Goal: Task Accomplishment & Management: Manage account settings

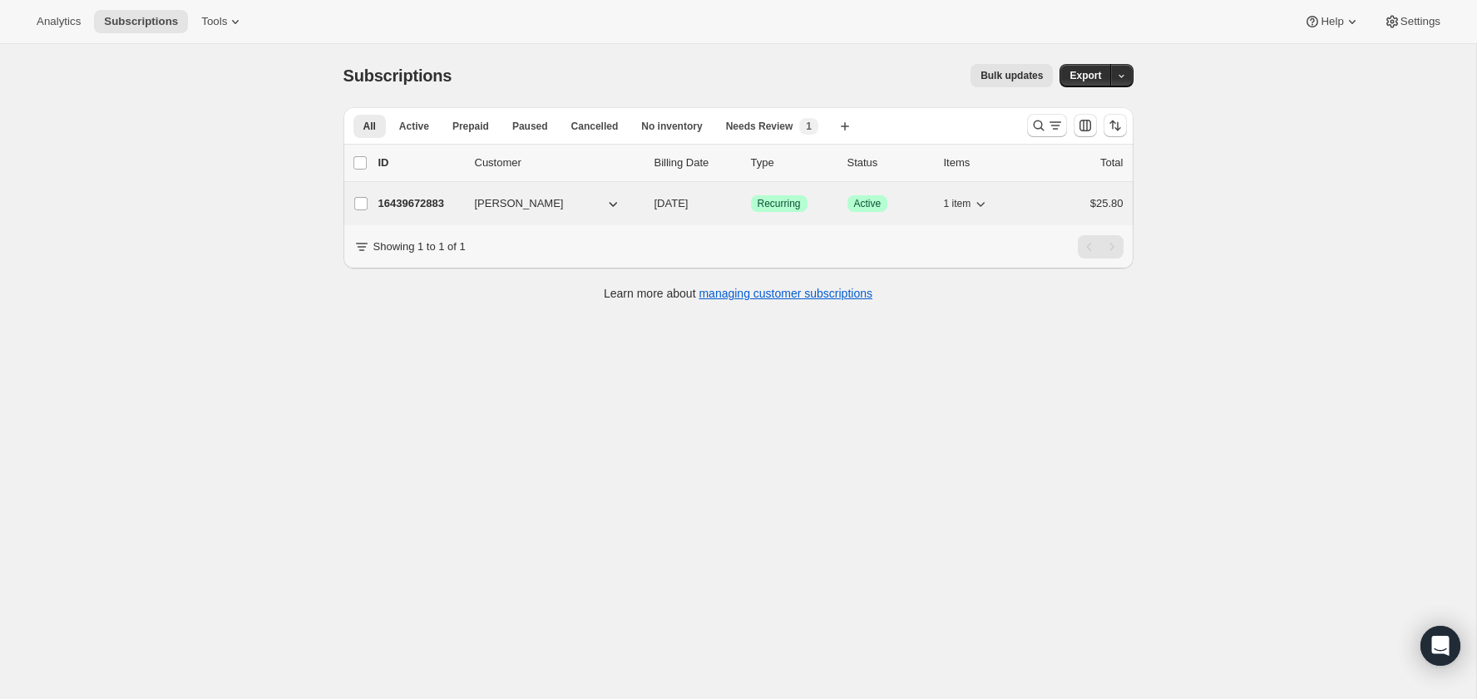
click at [452, 200] on p "16439672883" at bounding box center [419, 203] width 83 height 17
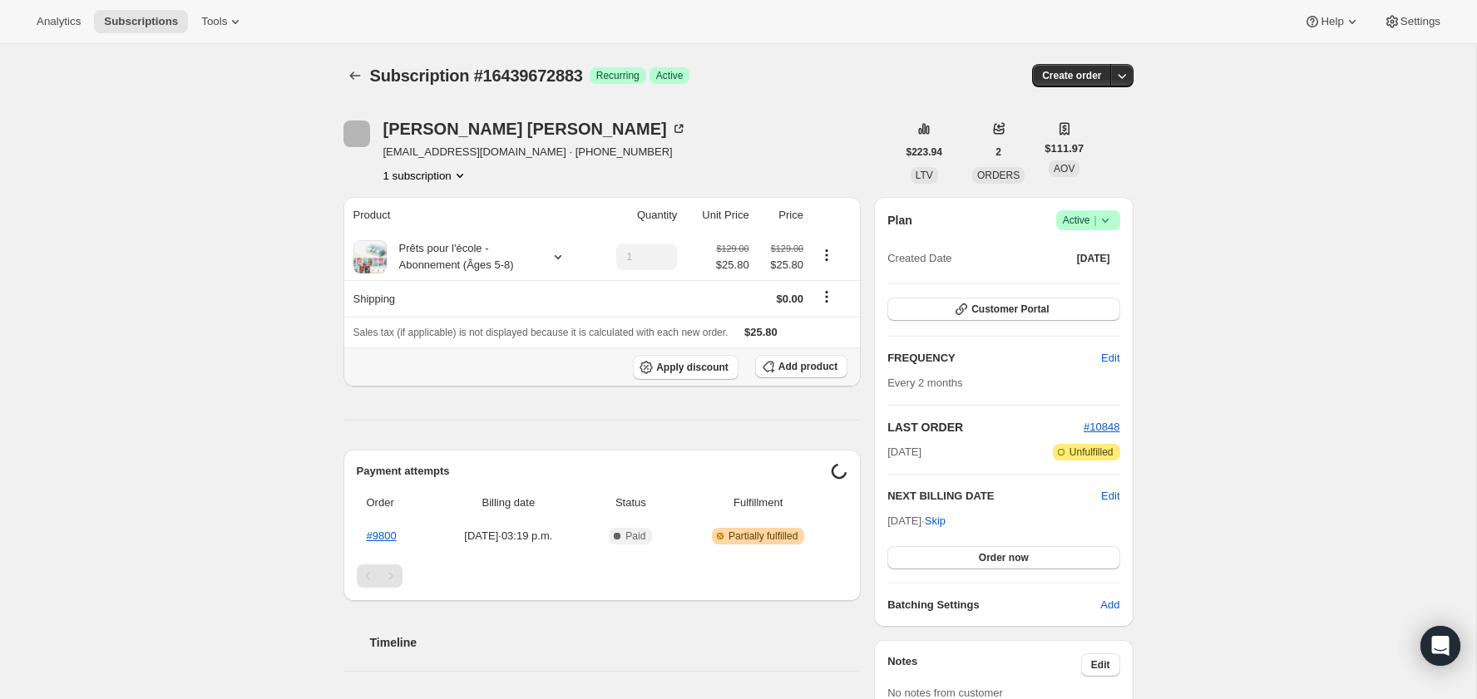
scroll to position [44, 0]
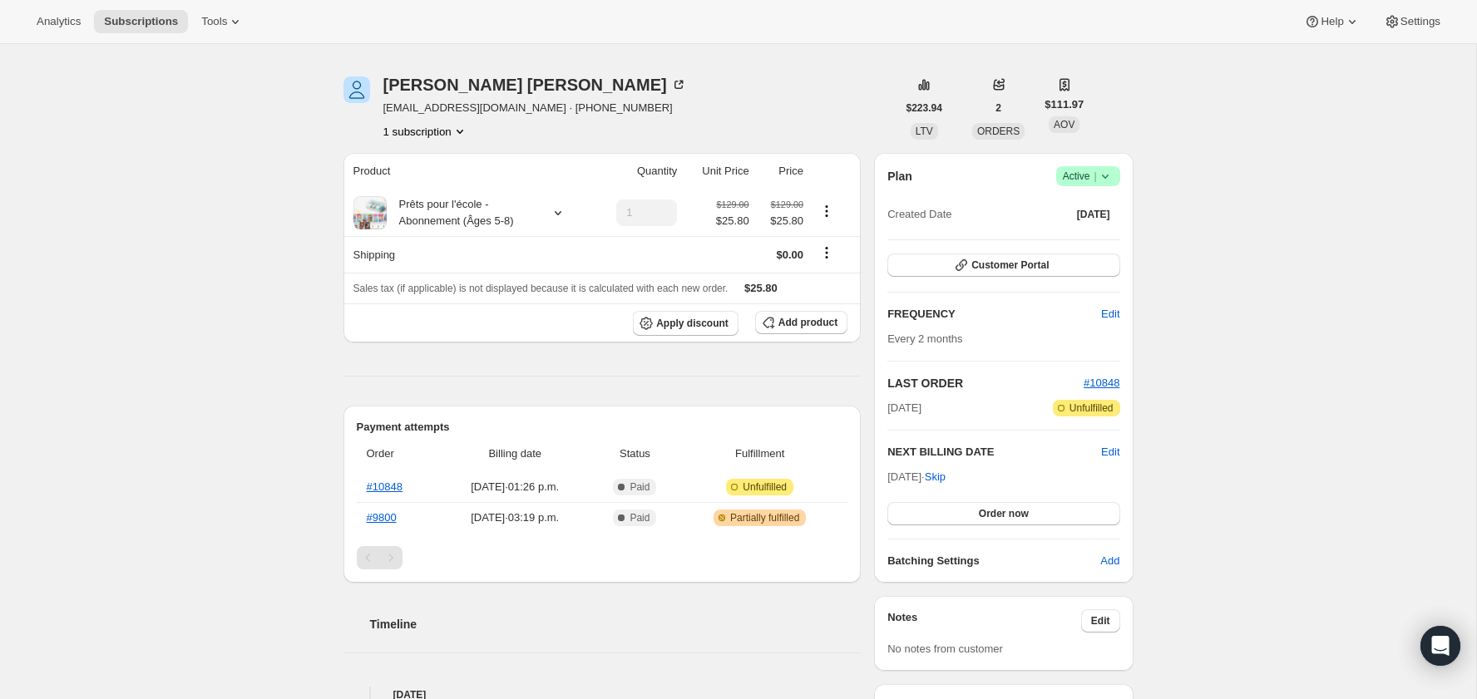
click at [341, 88] on div "[PERSON_NAME] [PERSON_NAME][EMAIL_ADDRESS][DOMAIN_NAME] · [PHONE_NUMBER] 1 subs…" at bounding box center [731, 621] width 803 height 1142
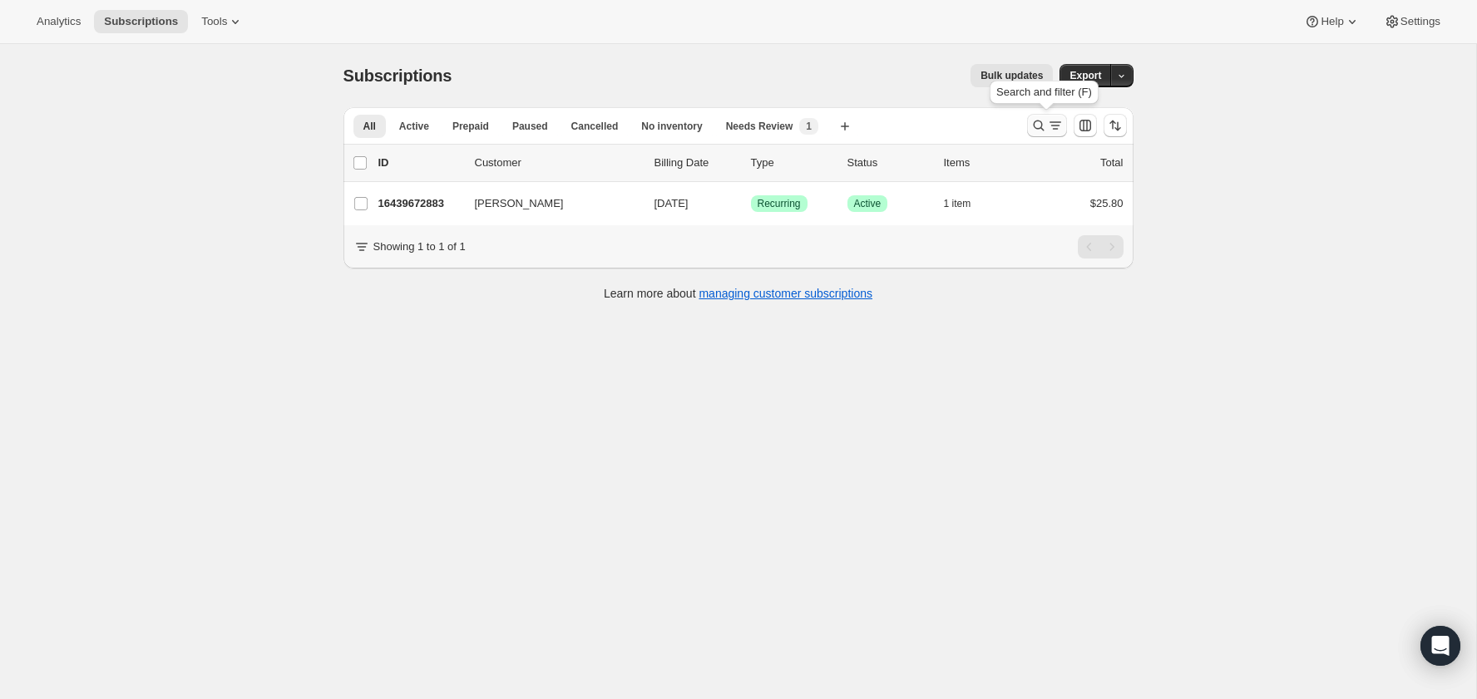
click at [1039, 131] on icon "Search and filter results" at bounding box center [1038, 125] width 17 height 17
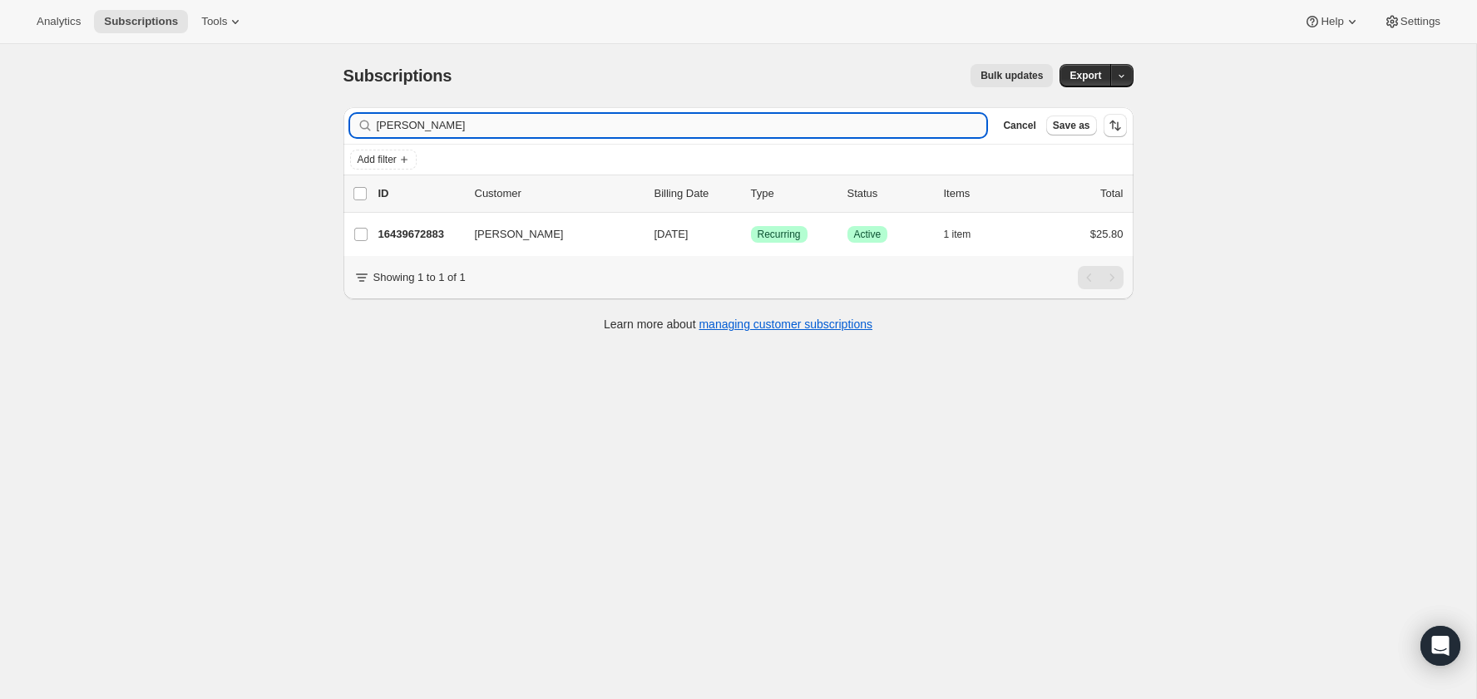
click at [721, 128] on input "[PERSON_NAME]" at bounding box center [682, 125] width 610 height 23
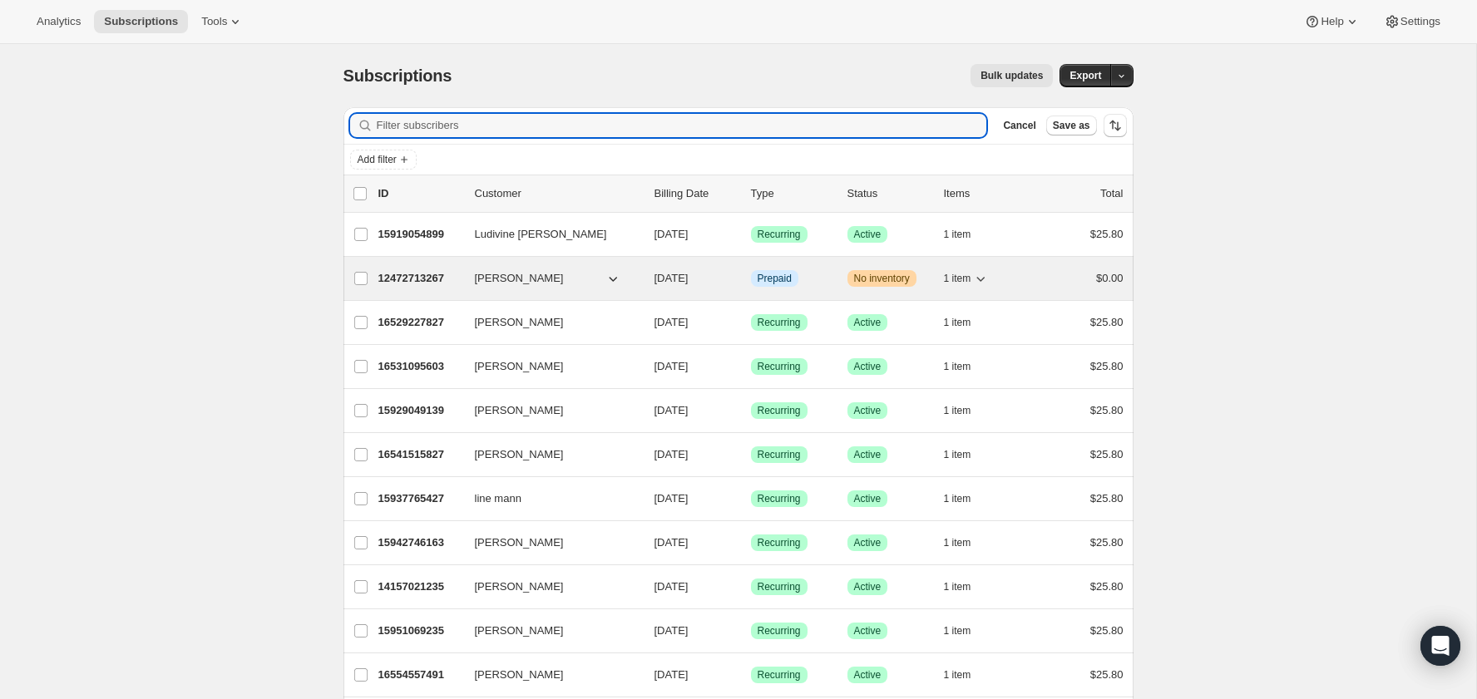
click at [409, 281] on p "12472713267" at bounding box center [419, 278] width 83 height 17
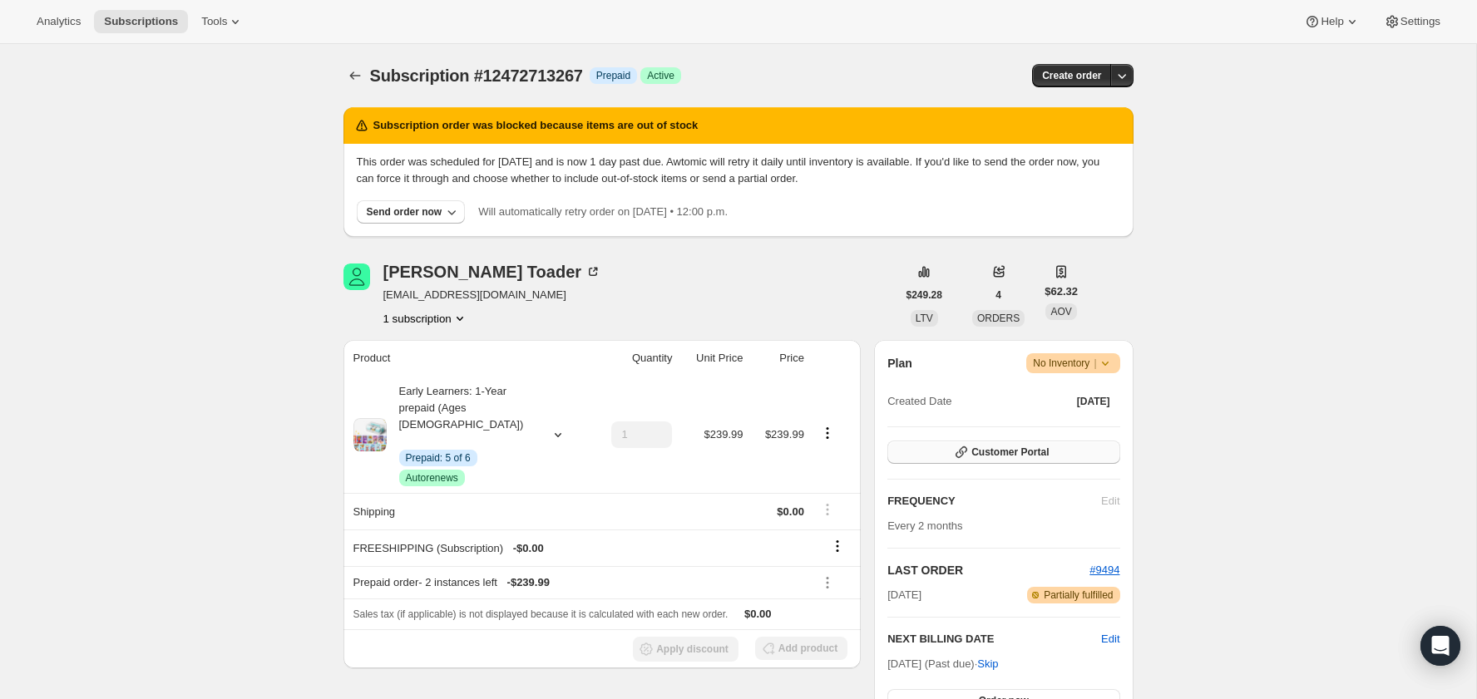
click at [982, 444] on button "Customer Portal" at bounding box center [1003, 452] width 232 height 23
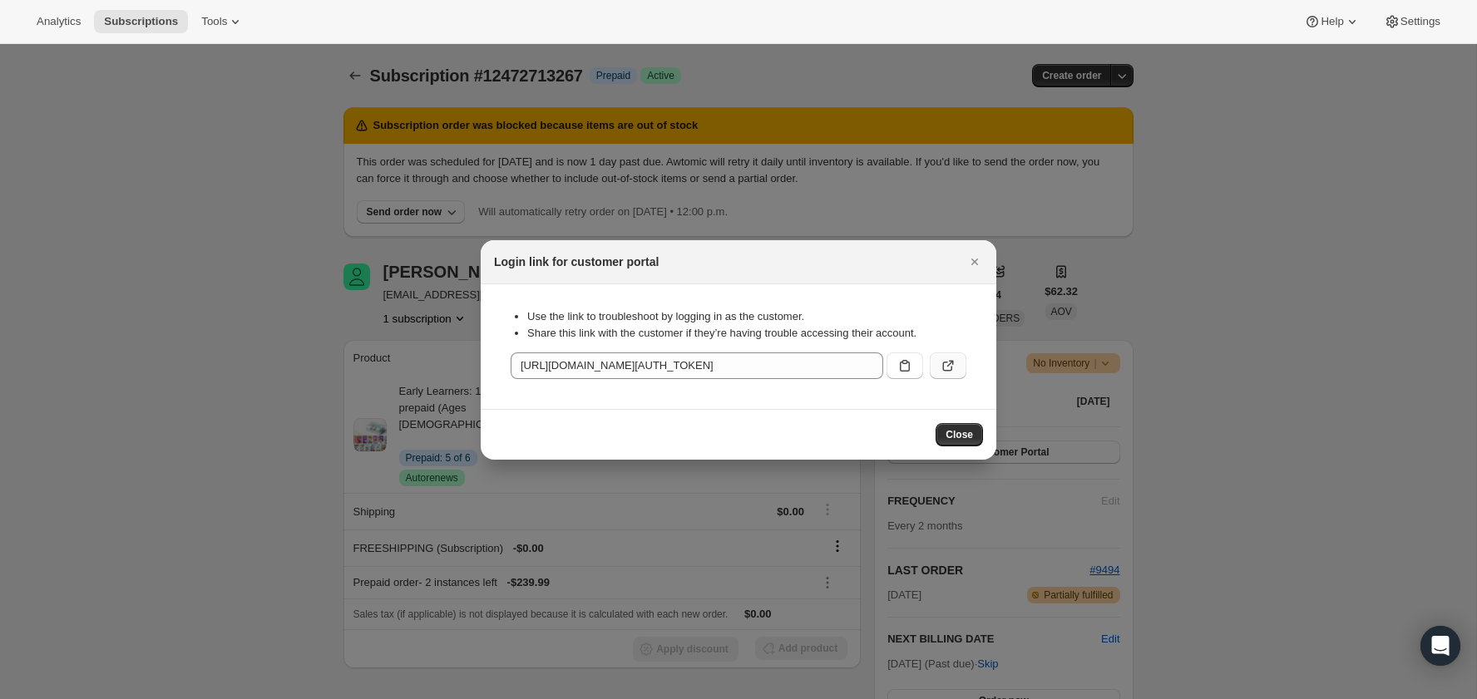
click at [950, 360] on icon ":rg2:" at bounding box center [948, 366] width 17 height 17
click at [970, 261] on icon "Close" at bounding box center [974, 262] width 17 height 17
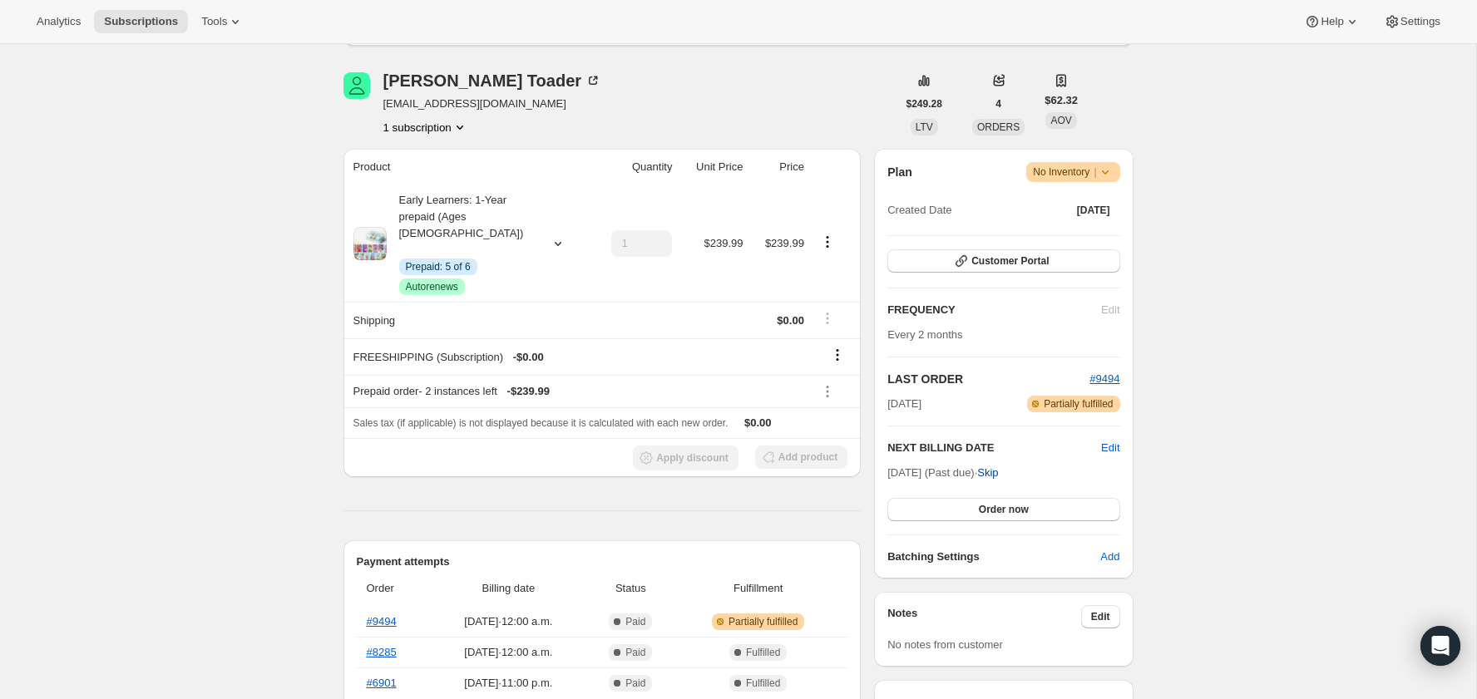
scroll to position [201, 0]
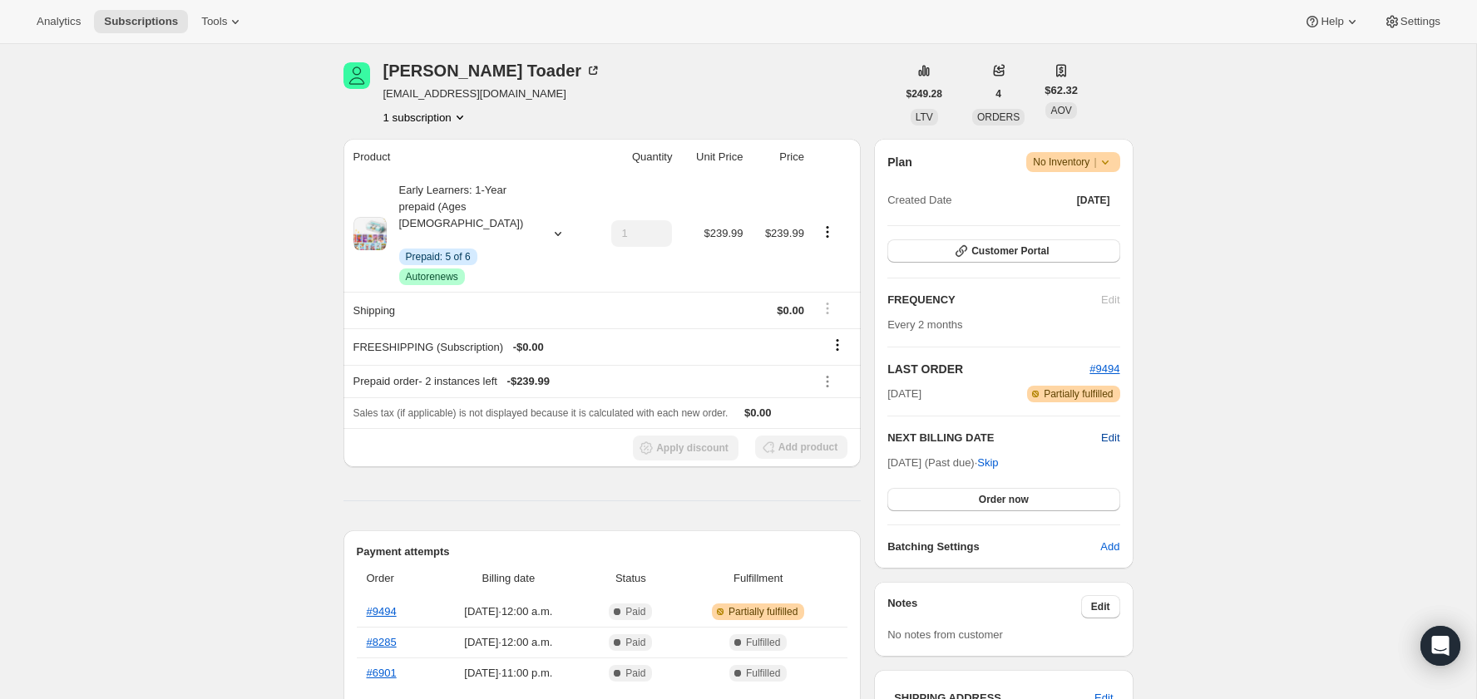
click at [1106, 431] on span "Edit" at bounding box center [1110, 438] width 18 height 17
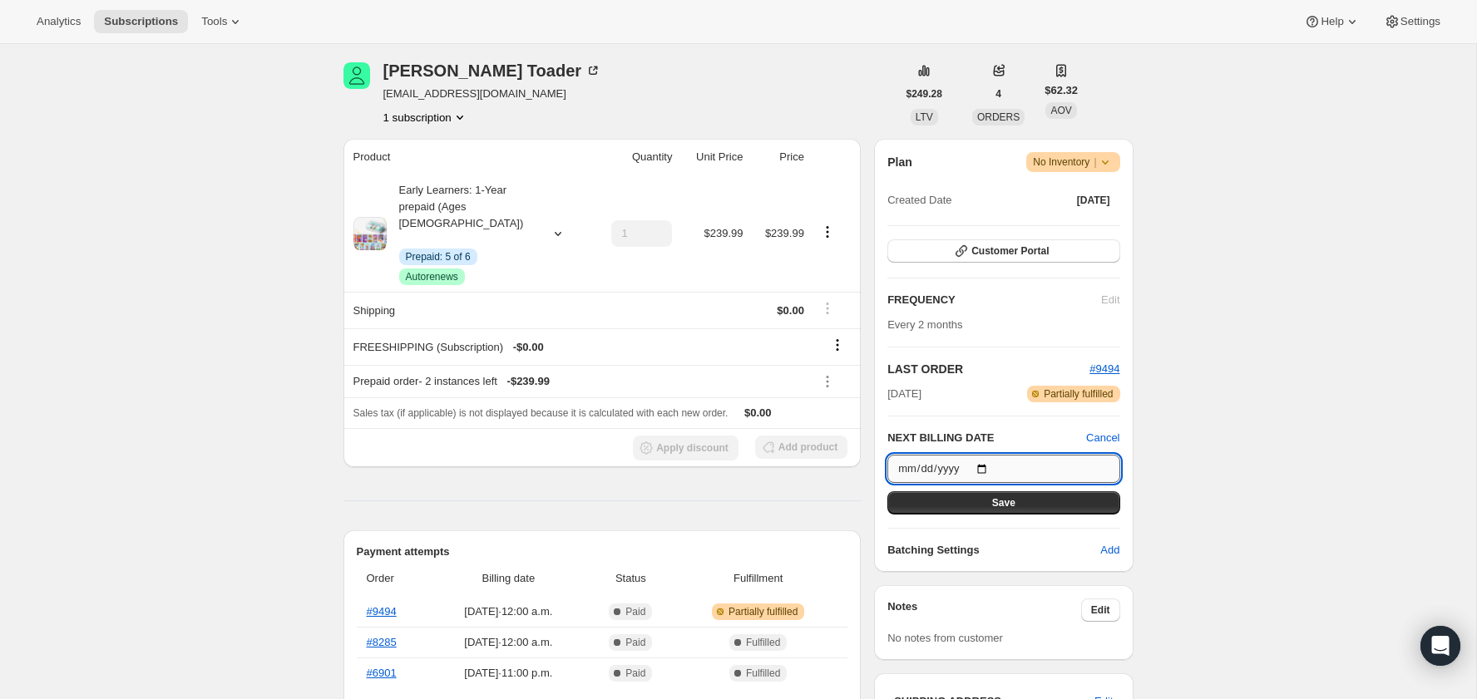
click at [987, 466] on input "[DATE]" at bounding box center [1003, 469] width 232 height 28
type input "[DATE]"
click at [1007, 494] on button "Save" at bounding box center [1003, 502] width 232 height 23
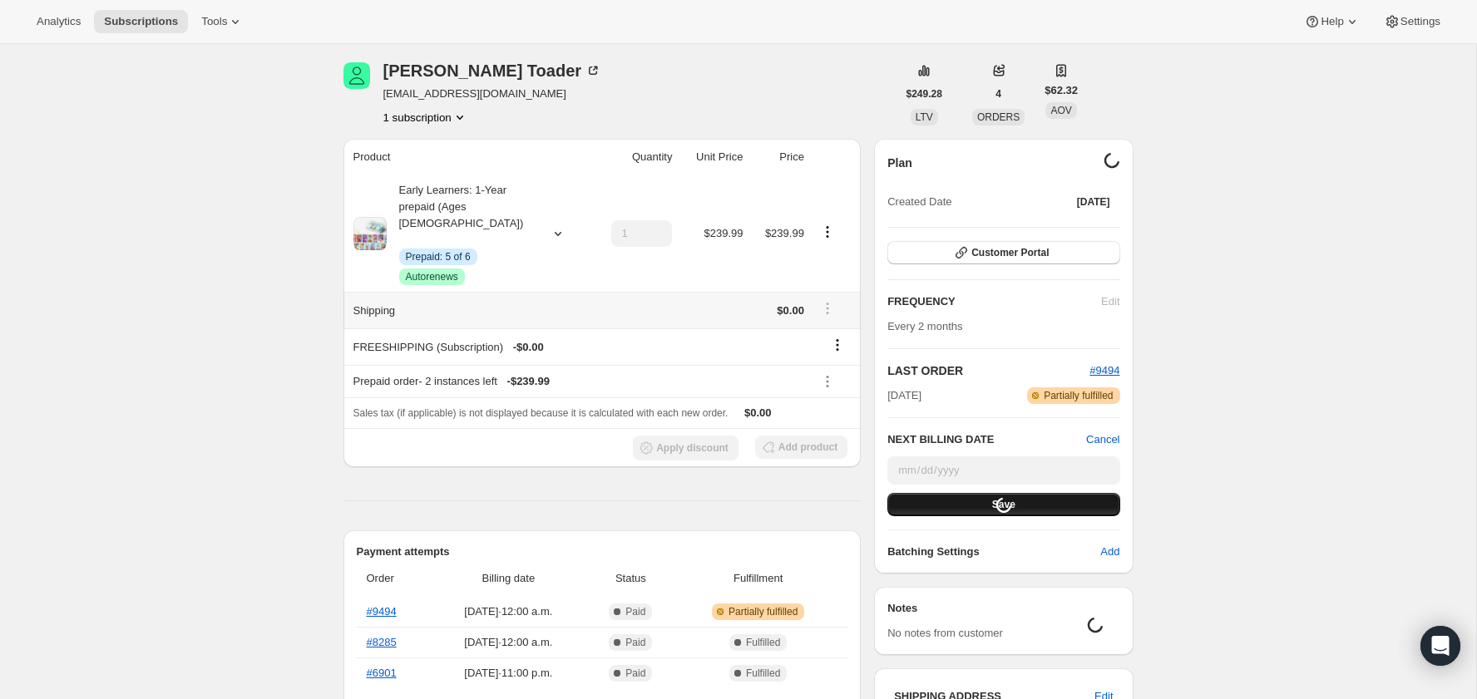
scroll to position [0, 0]
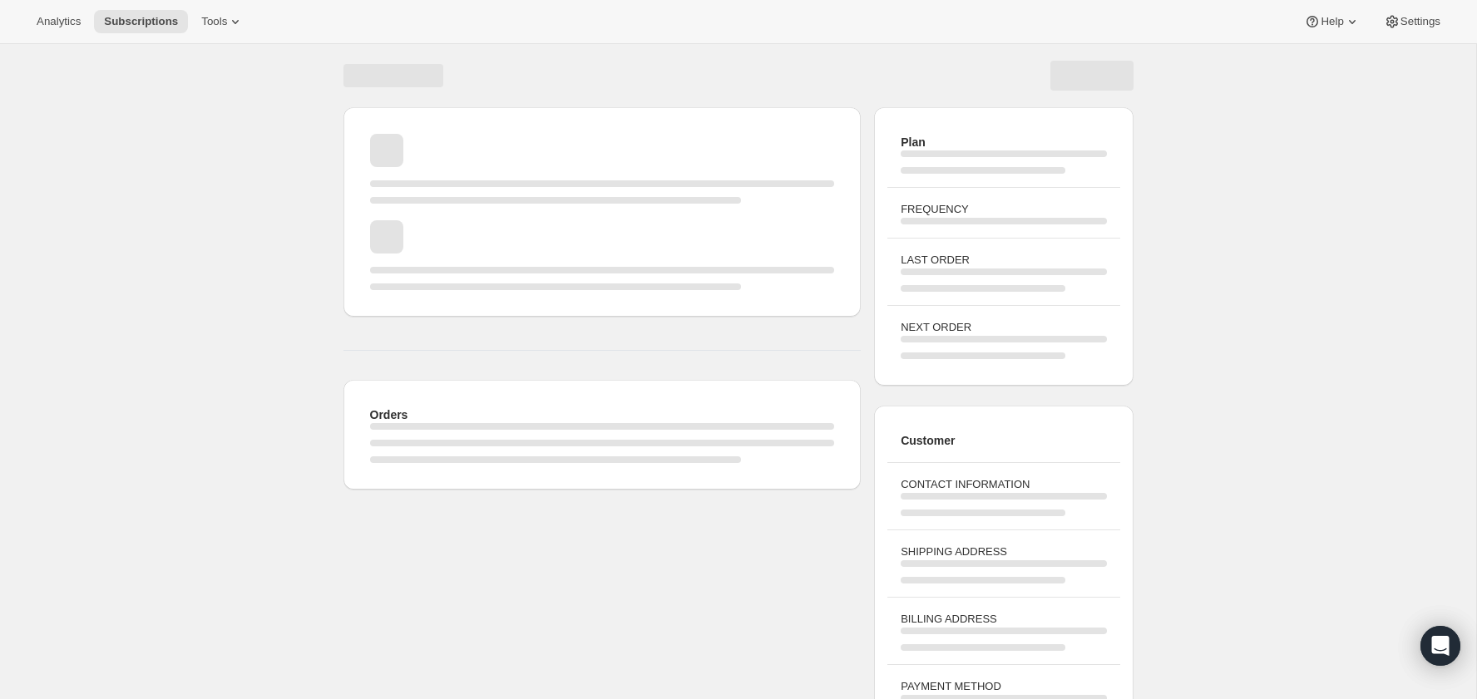
click at [349, 71] on div "Page loading" at bounding box center [393, 75] width 100 height 23
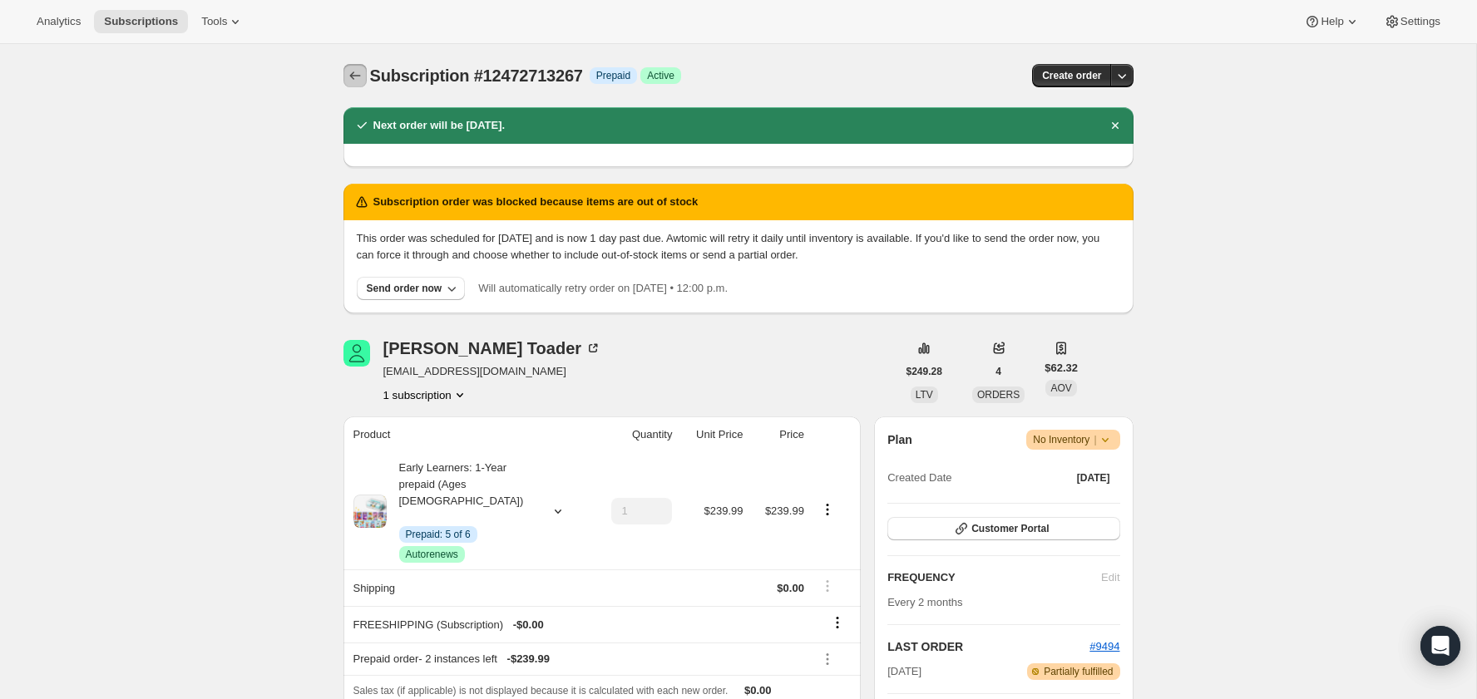
click at [350, 72] on icon "Subscriptions" at bounding box center [355, 75] width 17 height 17
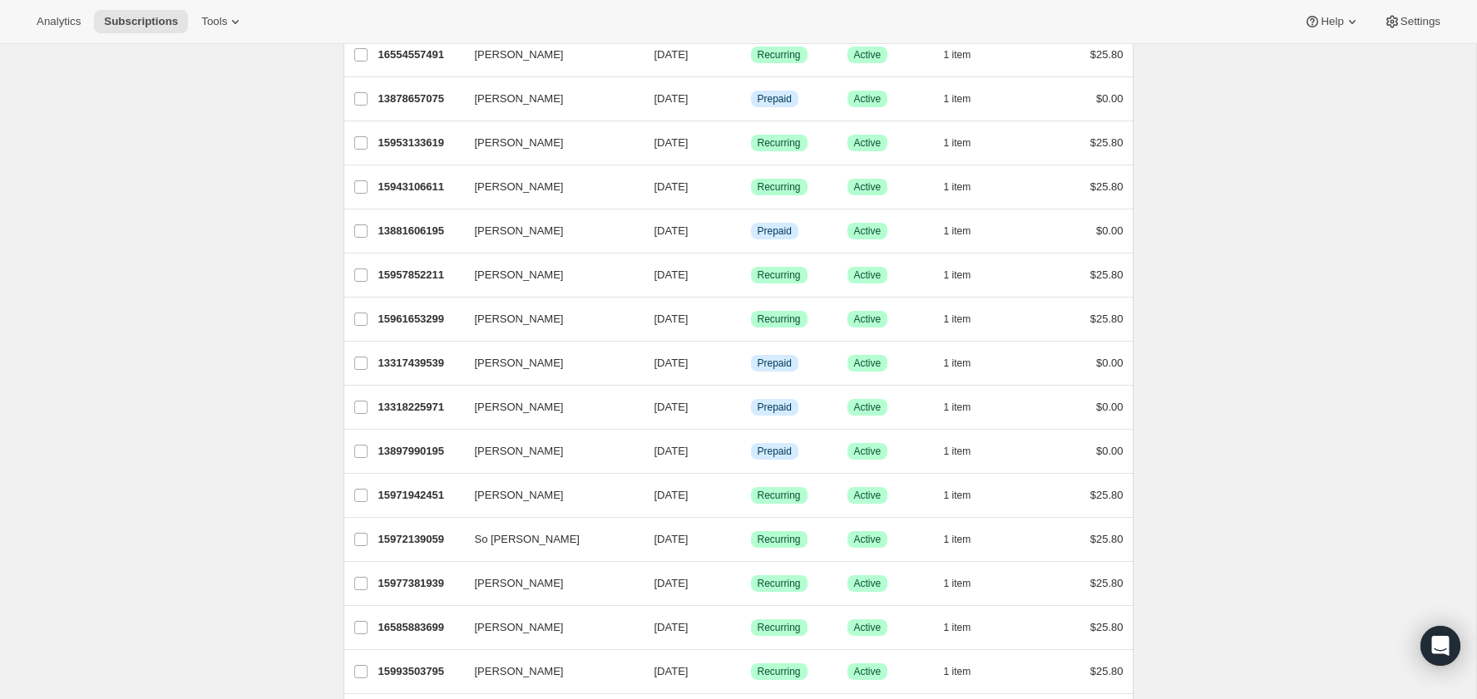
scroll to position [790, 0]
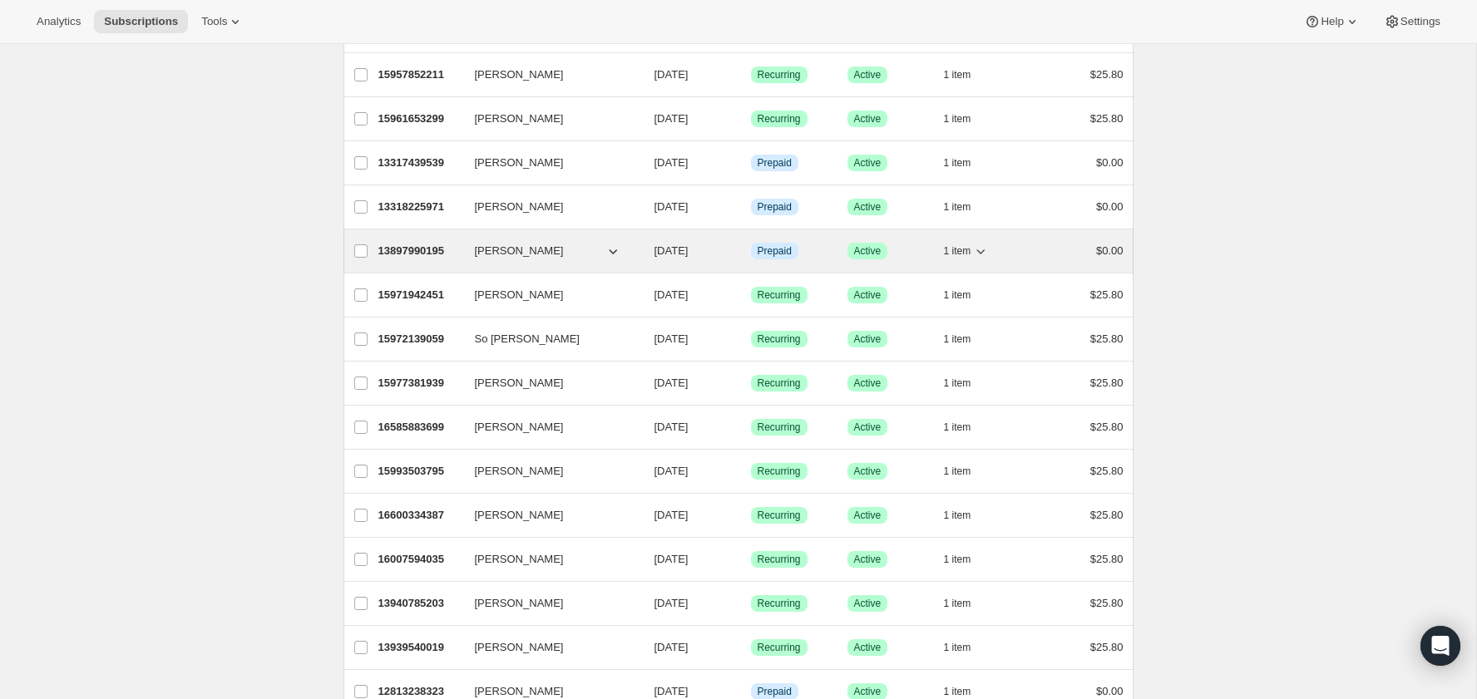
click at [430, 244] on p "13897990195" at bounding box center [419, 251] width 83 height 17
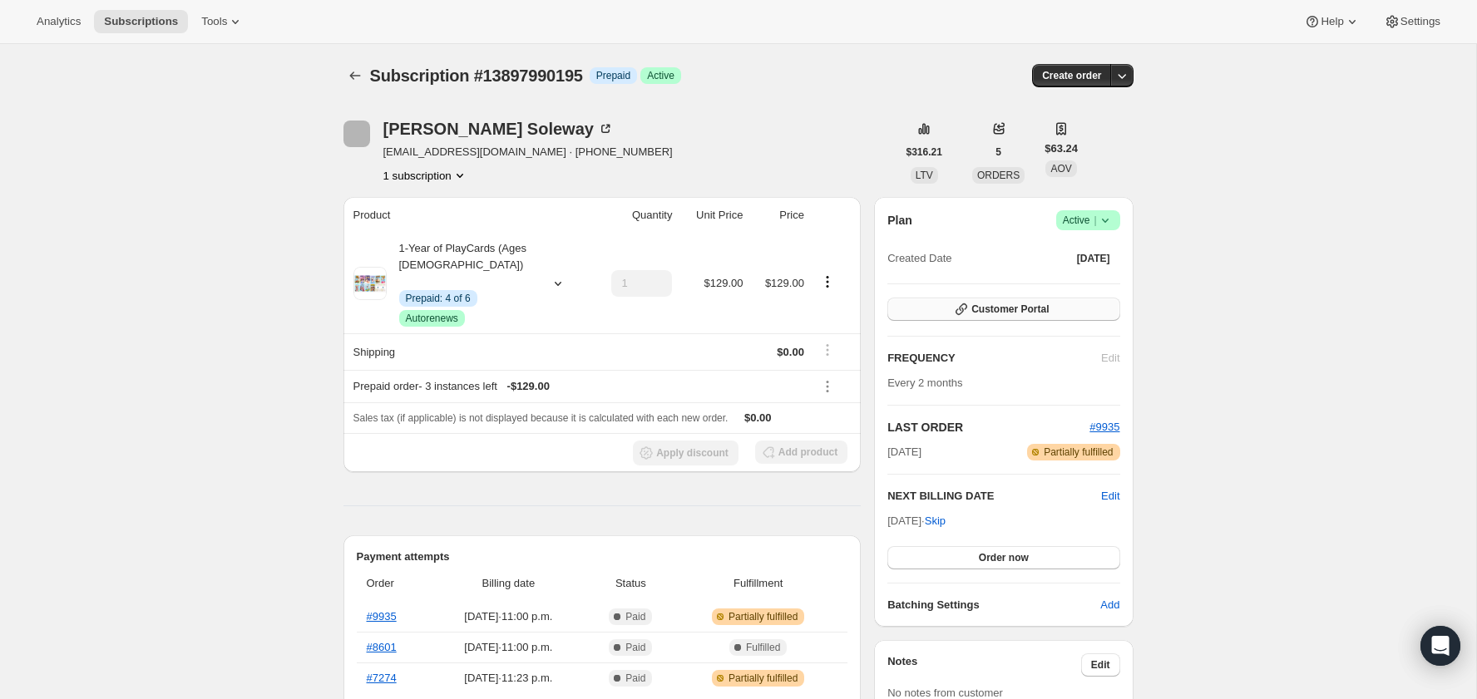
click at [987, 308] on span "Customer Portal" at bounding box center [1009, 309] width 77 height 13
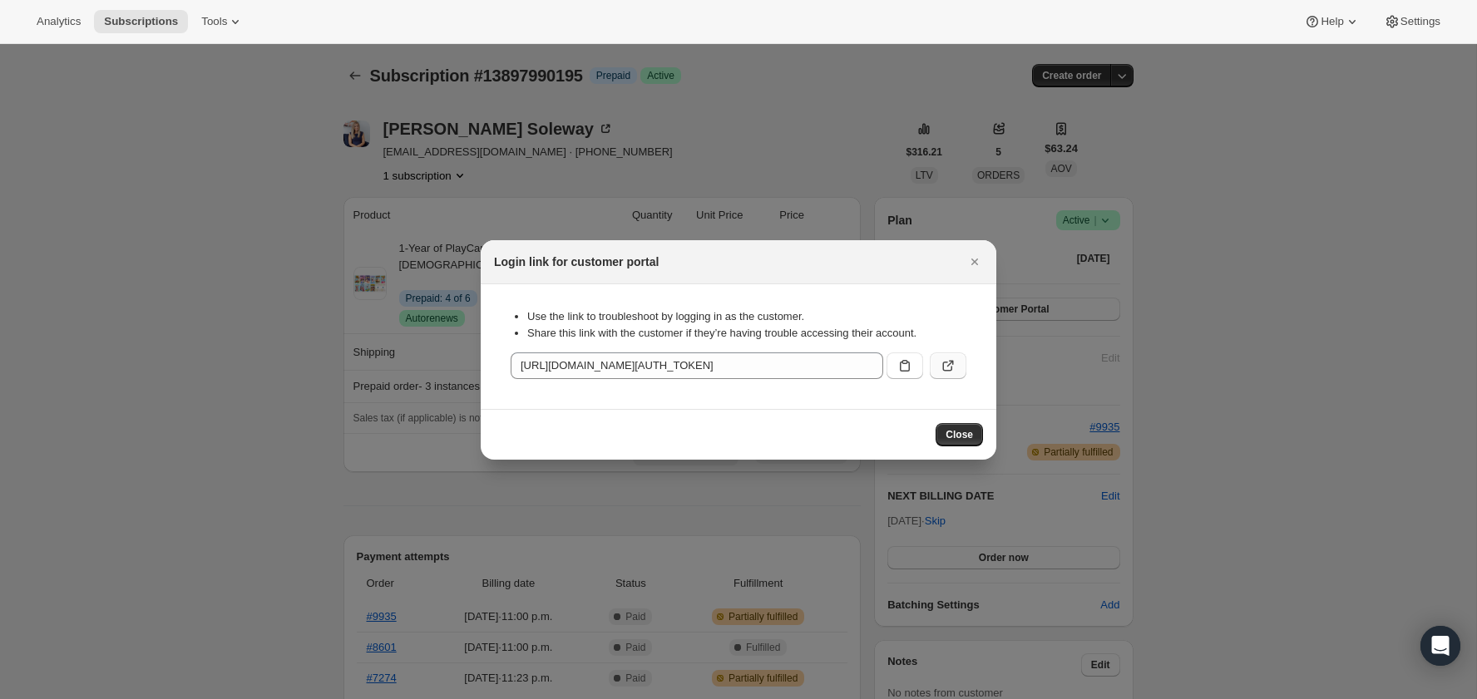
click at [955, 373] on icon ":rvp:" at bounding box center [948, 366] width 17 height 17
click at [767, 121] on div at bounding box center [738, 349] width 1477 height 699
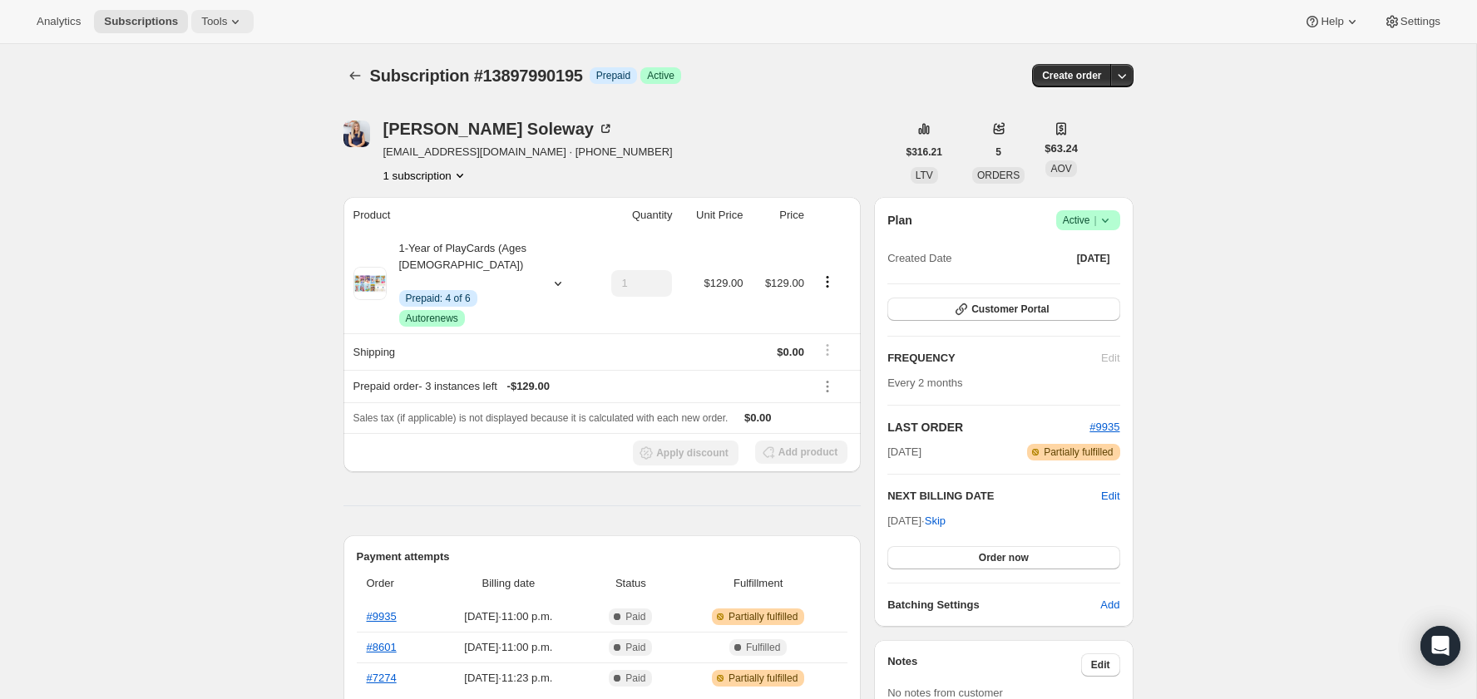
click at [234, 19] on icon at bounding box center [235, 21] width 17 height 17
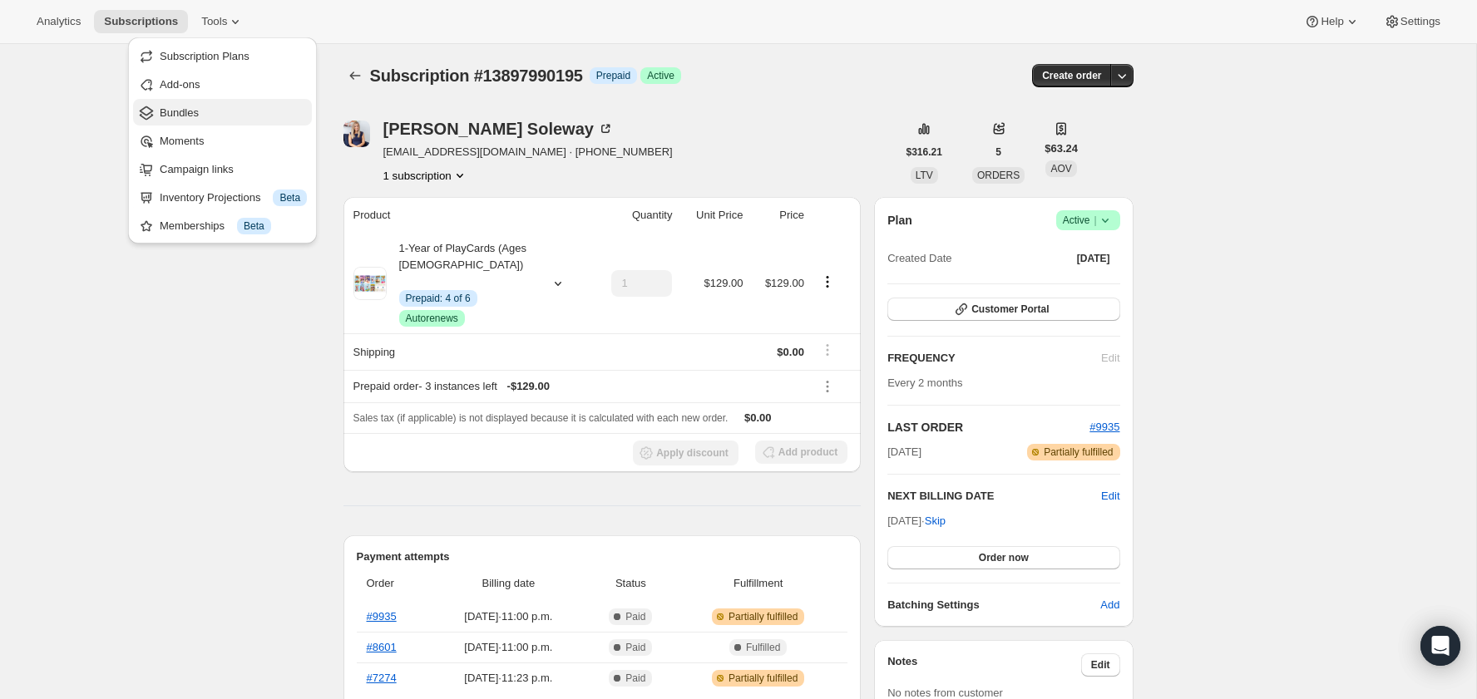
click at [224, 114] on span "Bundles" at bounding box center [233, 113] width 147 height 17
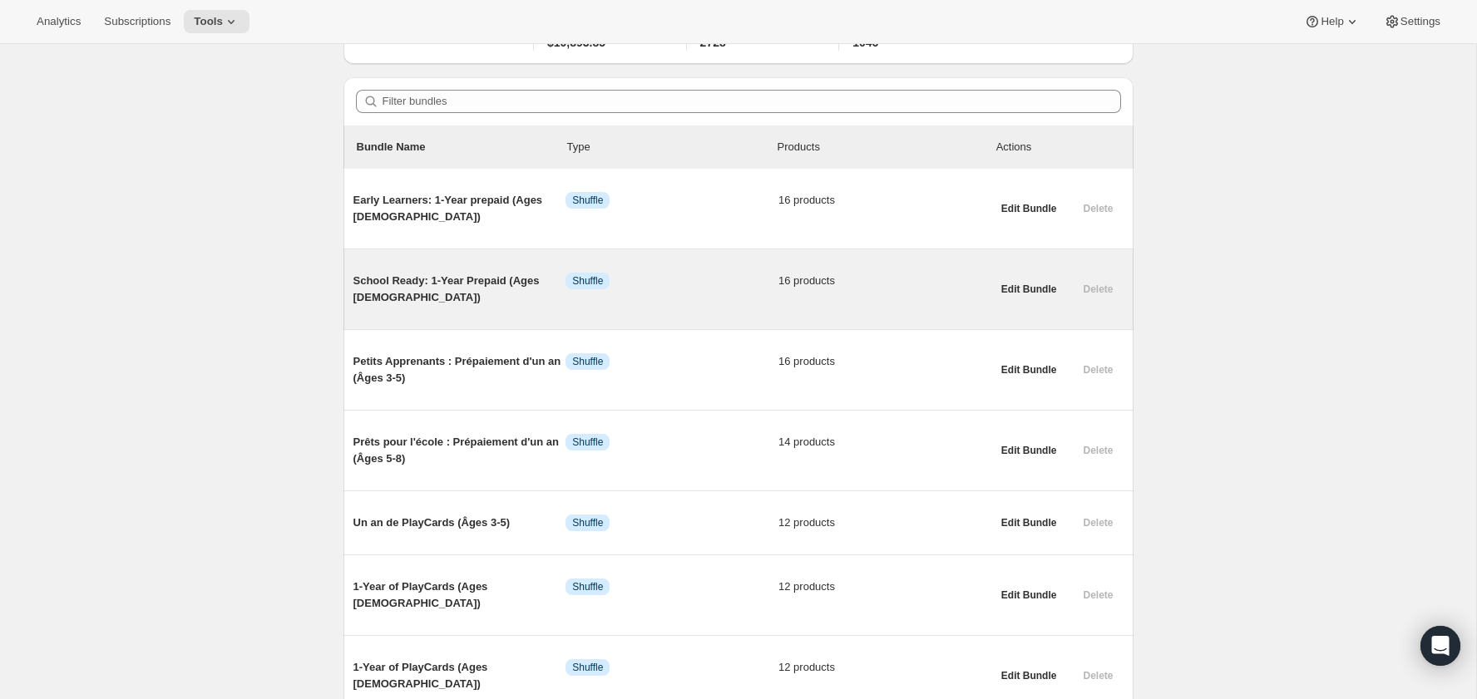
scroll to position [141, 0]
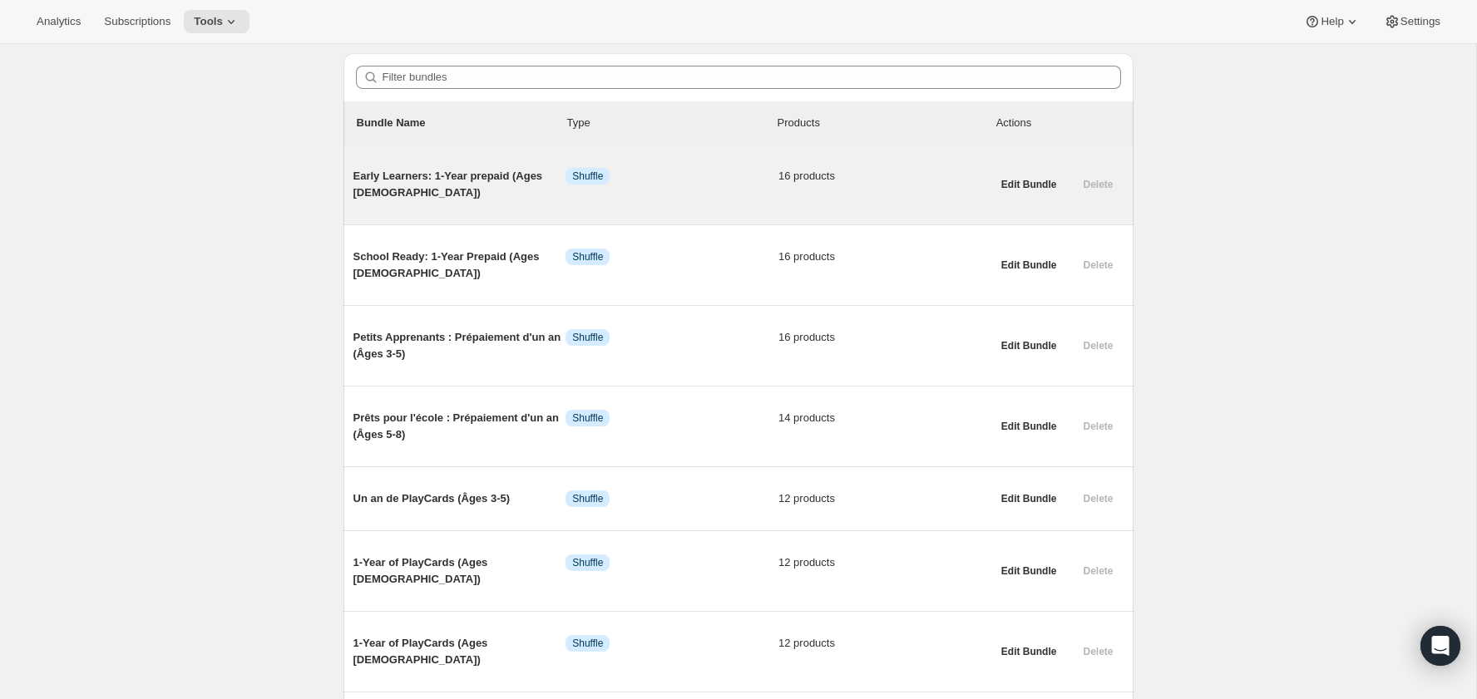
click at [500, 183] on span "Early Learners: 1-Year prepaid (Ages [DEMOGRAPHIC_DATA])" at bounding box center [459, 184] width 213 height 33
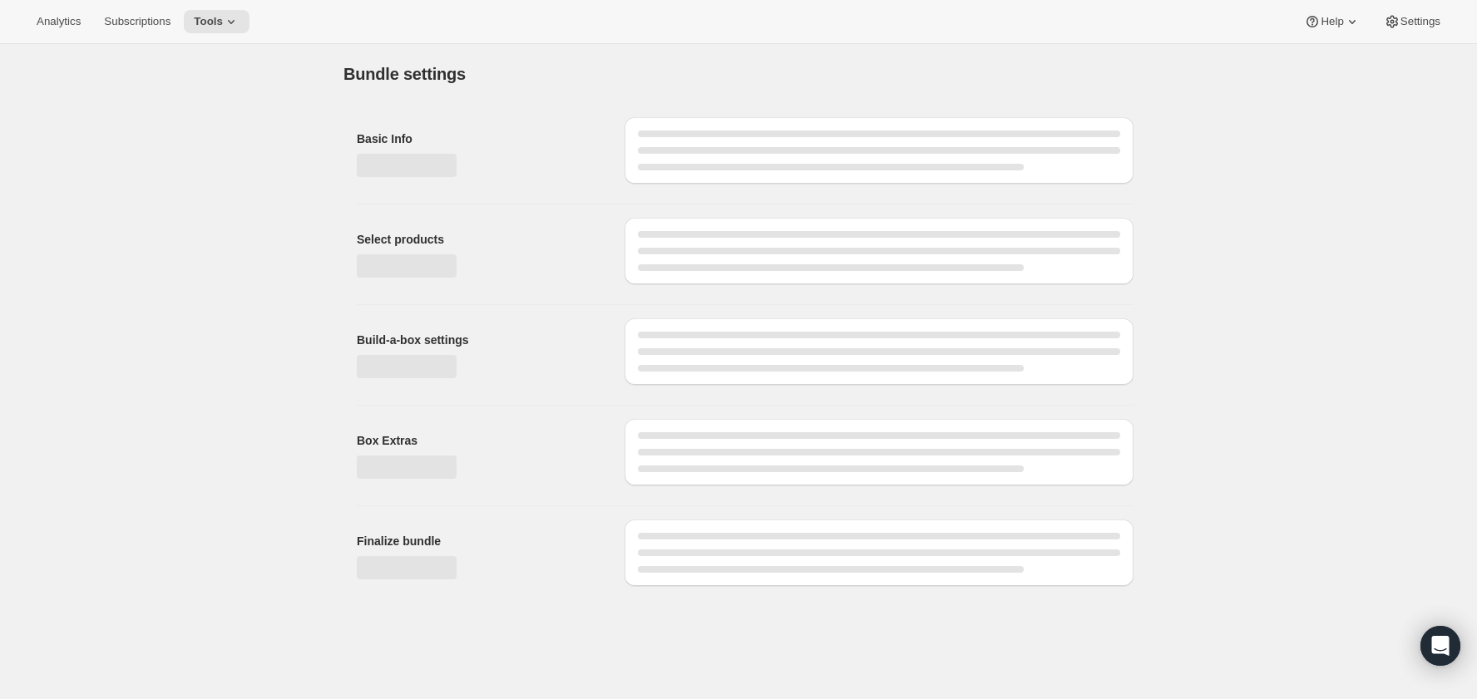
type input "Early Learners: 1-Year prepaid (Ages [DEMOGRAPHIC_DATA])"
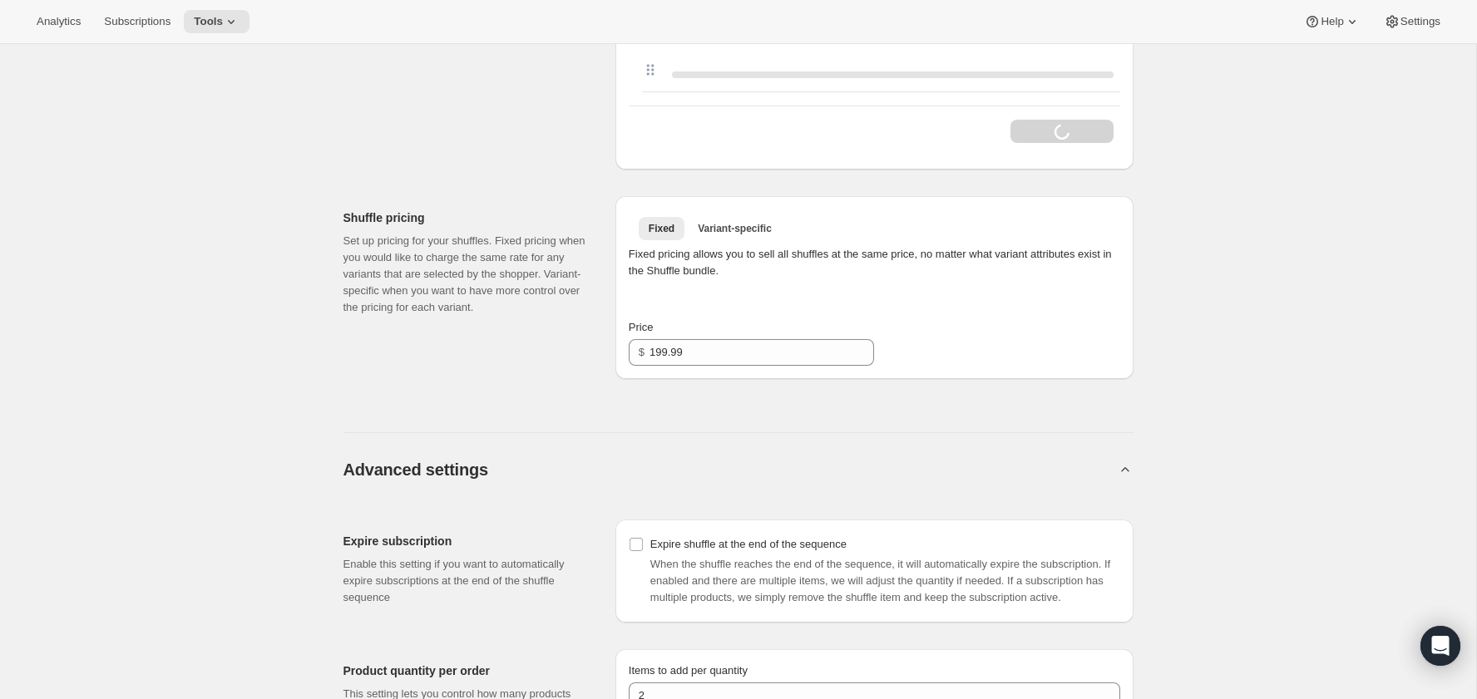
scroll to position [1417, 0]
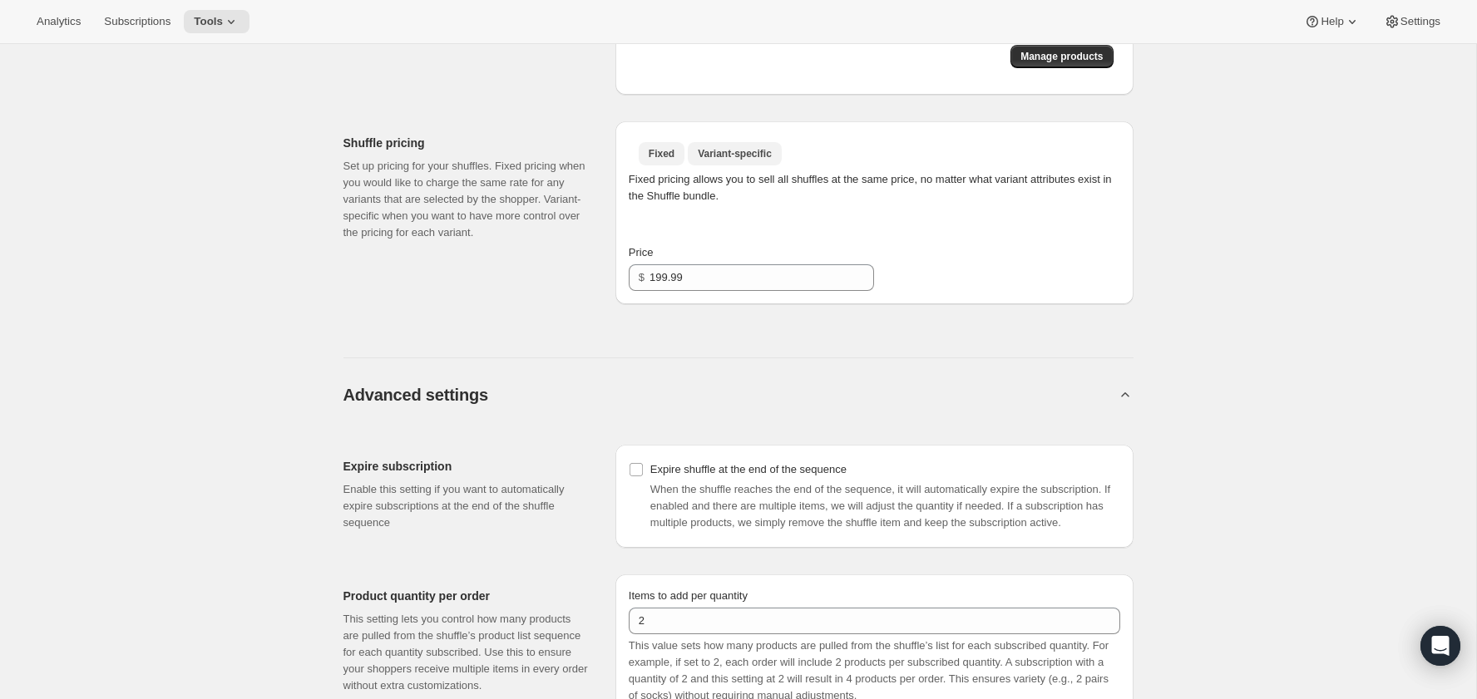
click at [731, 142] on button "Variant-specific" at bounding box center [735, 153] width 94 height 23
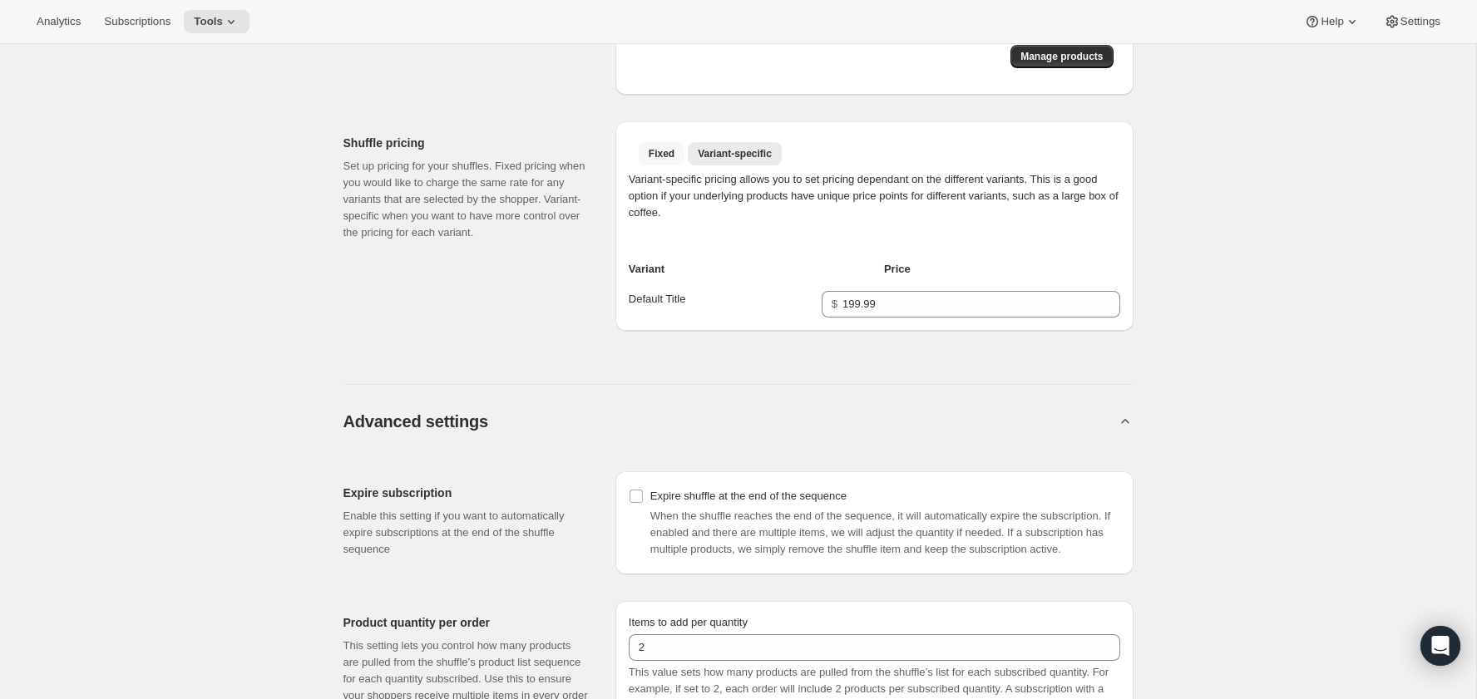
click at [659, 155] on span "Fixed" at bounding box center [662, 153] width 26 height 13
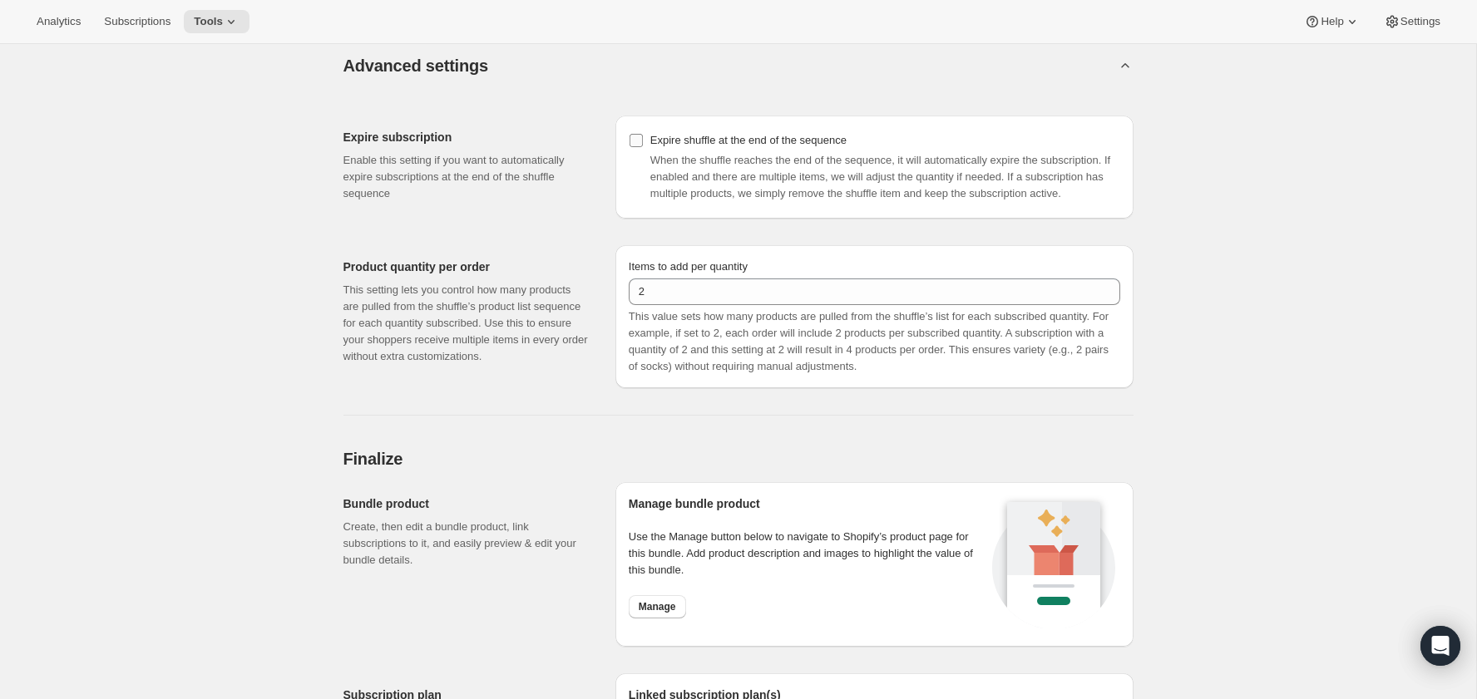
scroll to position [1987, 0]
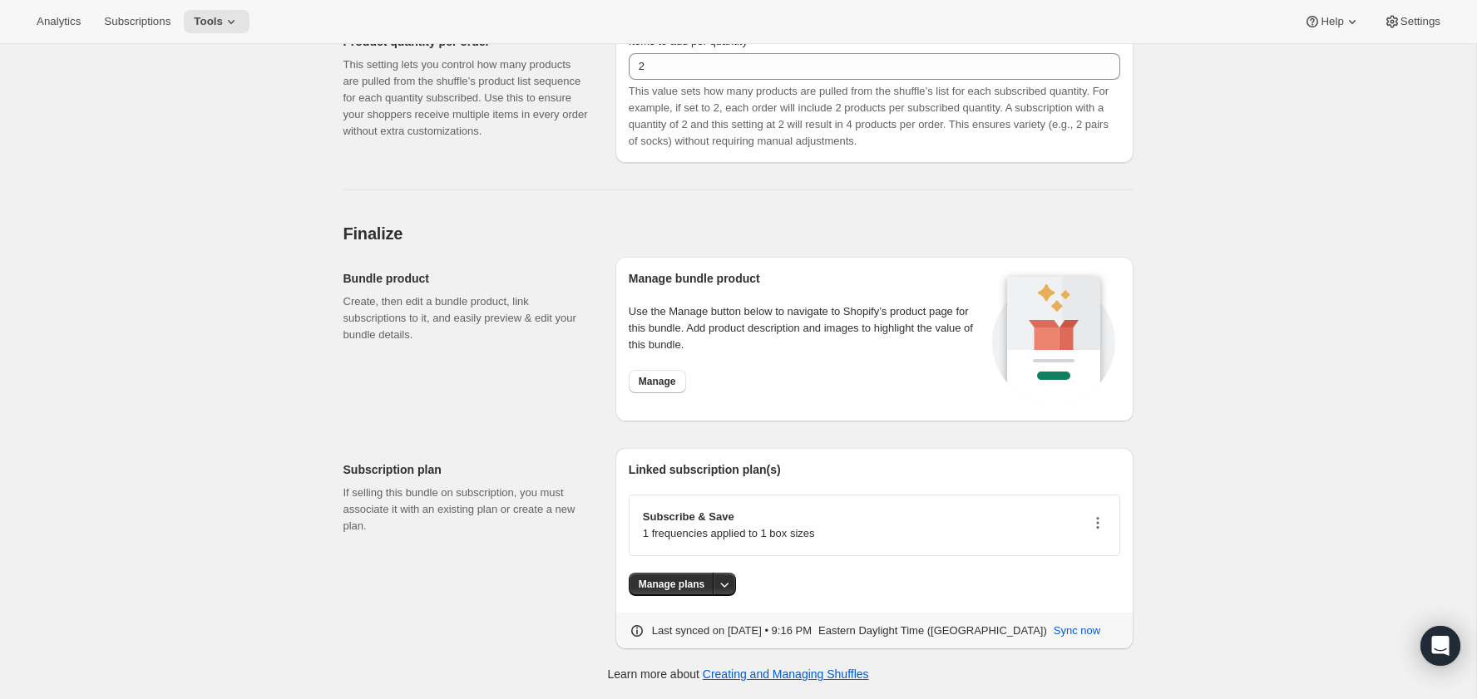
click at [1095, 520] on icon "button" at bounding box center [1097, 523] width 17 height 17
click at [1107, 593] on span "Edit plan details" at bounding box center [1072, 599] width 76 height 12
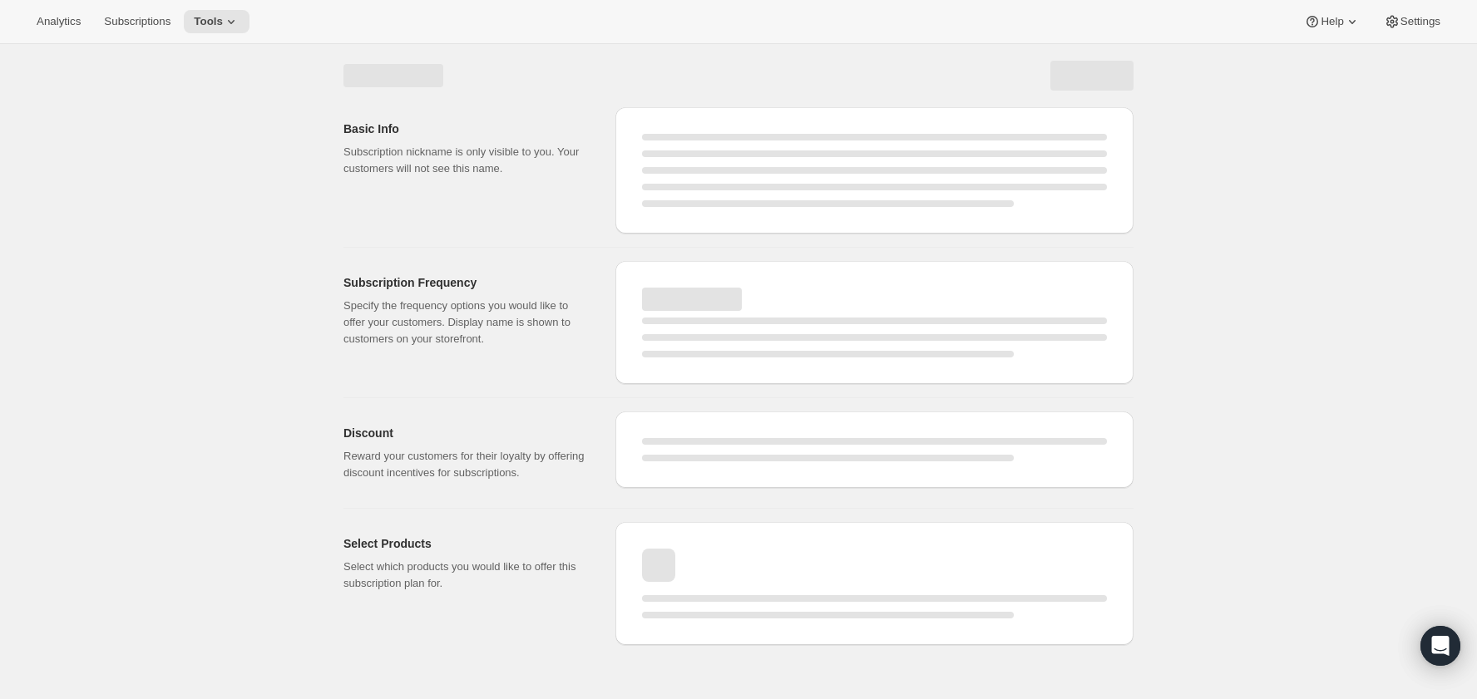
select select "MONTH"
select select "ENABLED"
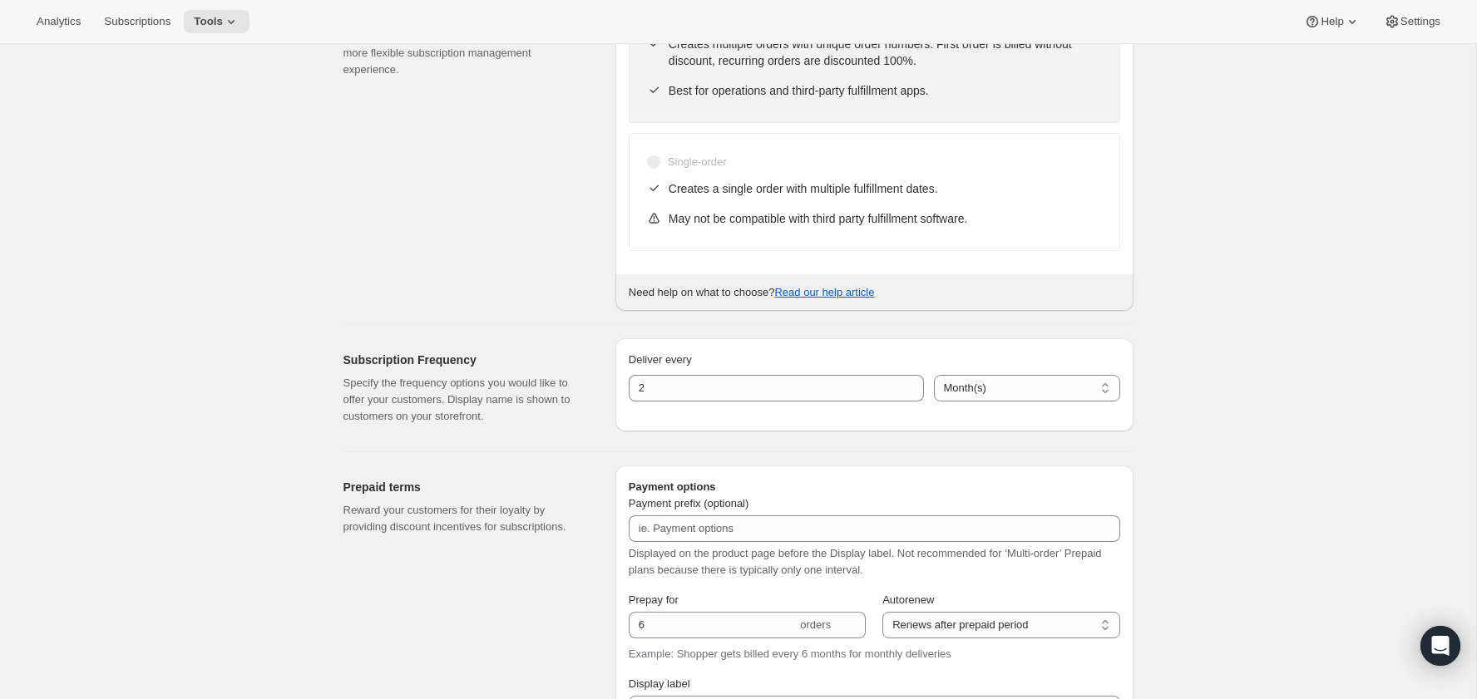
scroll to position [973, 0]
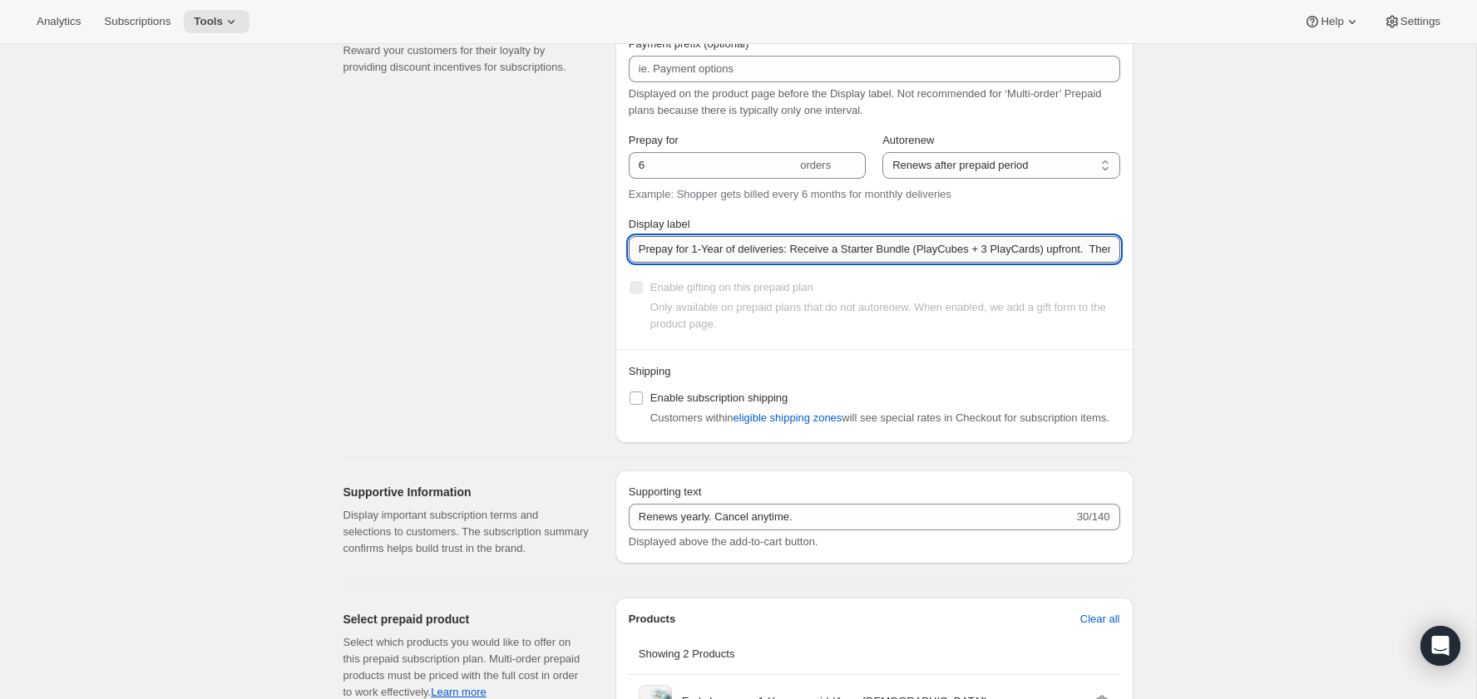
click at [917, 237] on input "Prepay for 1-Year of deliveries: Receive a Starter Bundle (PlayCubes + 3 PlayCa…" at bounding box center [874, 249] width 491 height 27
click at [1234, 309] on div "Edit subscription plan. This page is ready Edit subscription plan Warning Legac…" at bounding box center [738, 66] width 1476 height 1990
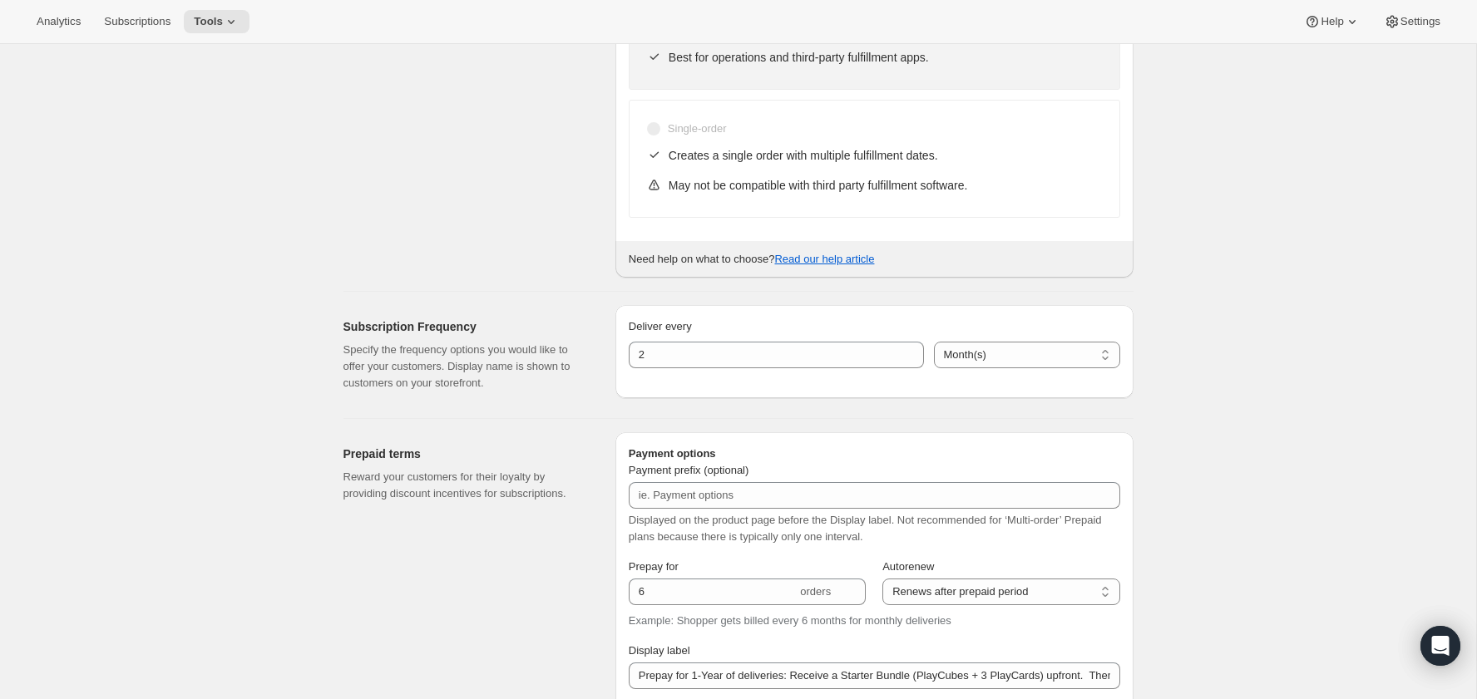
scroll to position [0, 0]
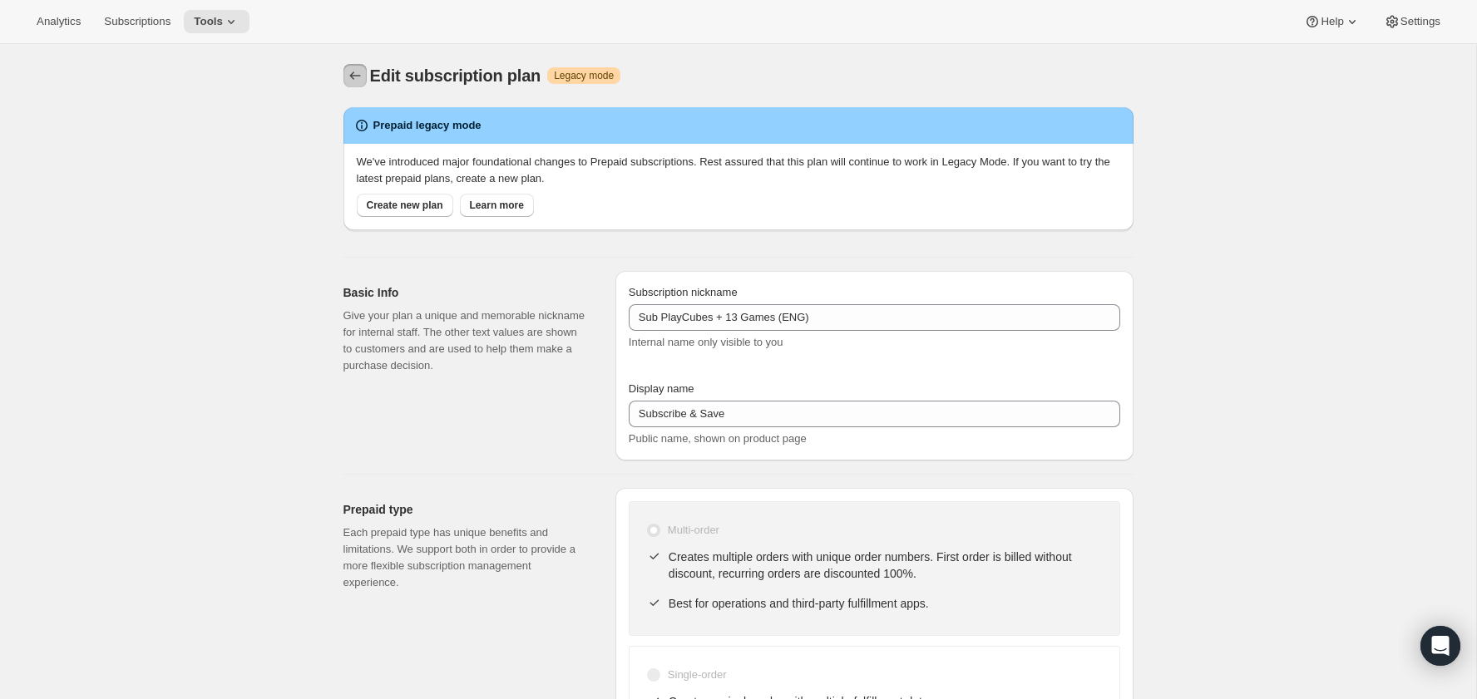
click at [354, 74] on icon "Subscription plans" at bounding box center [355, 75] width 17 height 17
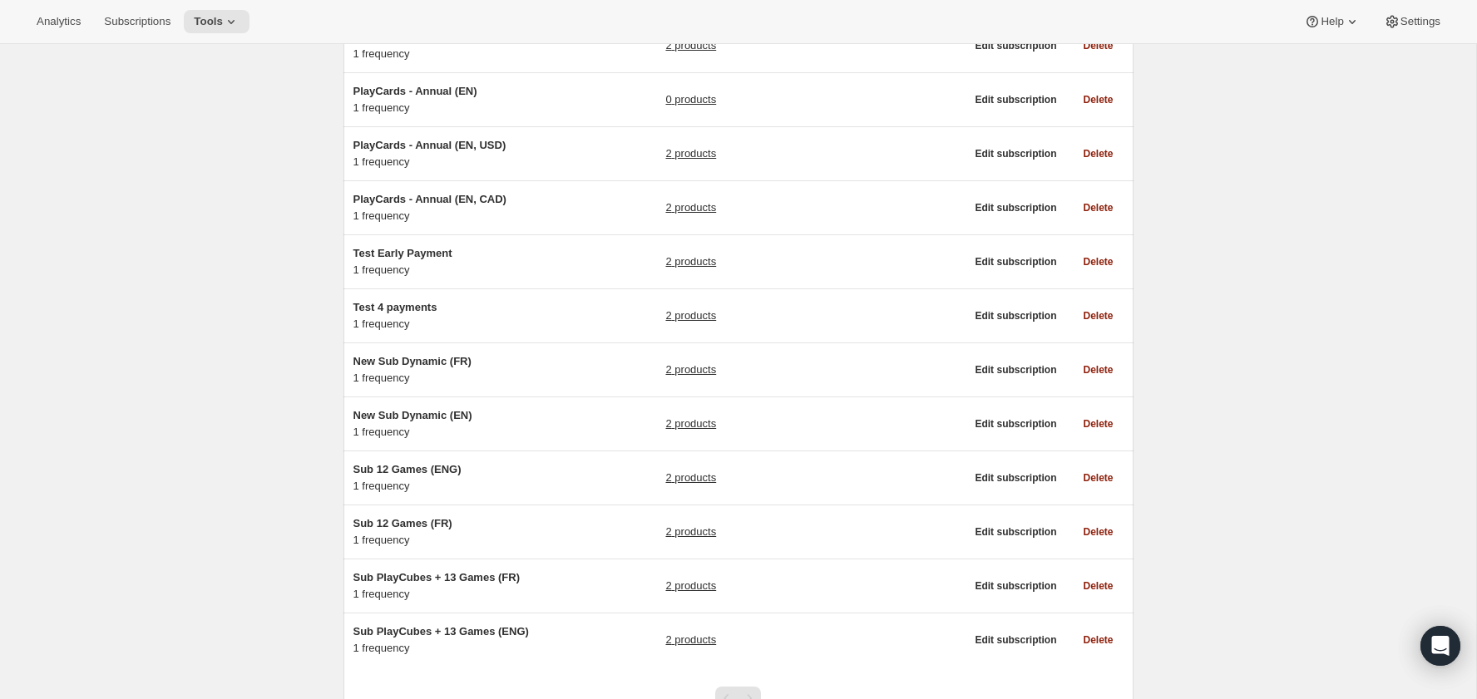
scroll to position [994, 0]
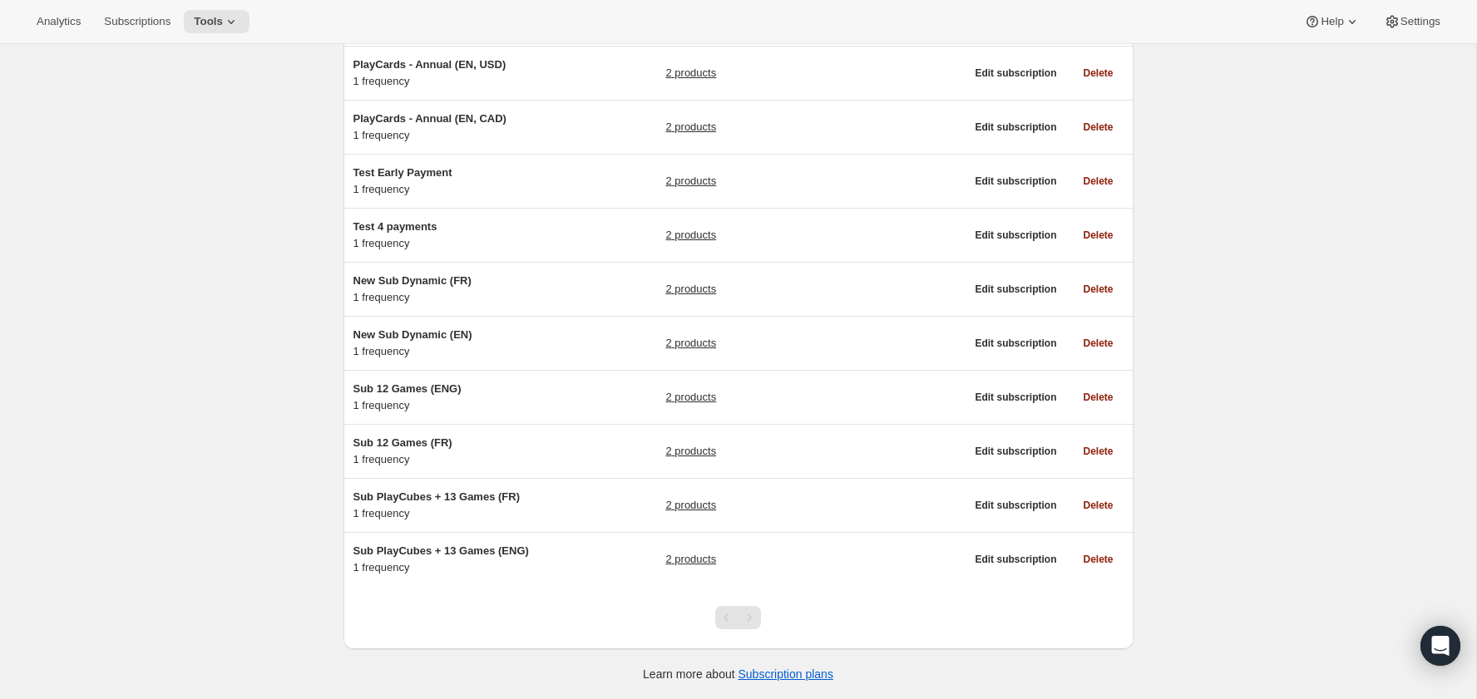
click at [748, 616] on div "Pagination" at bounding box center [749, 617] width 23 height 23
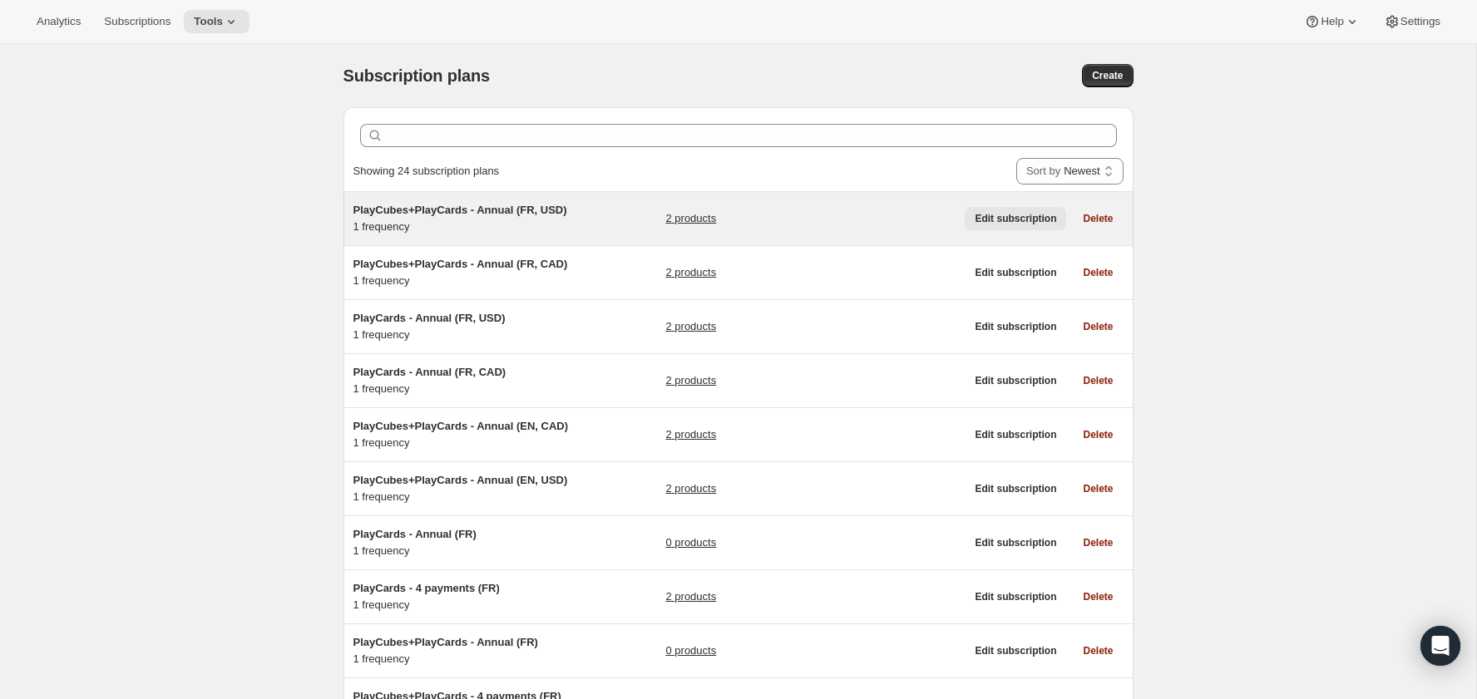
click at [1014, 221] on span "Edit subscription" at bounding box center [1015, 218] width 81 height 13
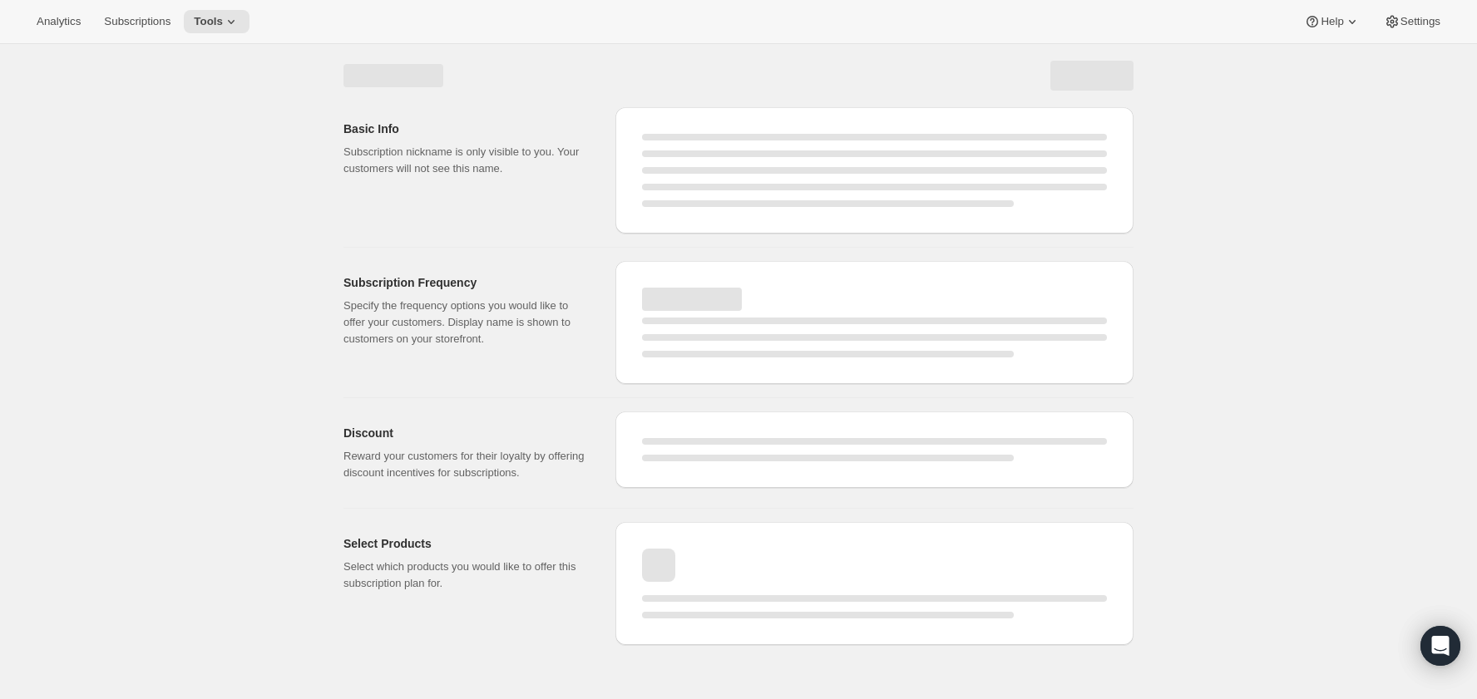
select select "WEEK"
select select "MONTH"
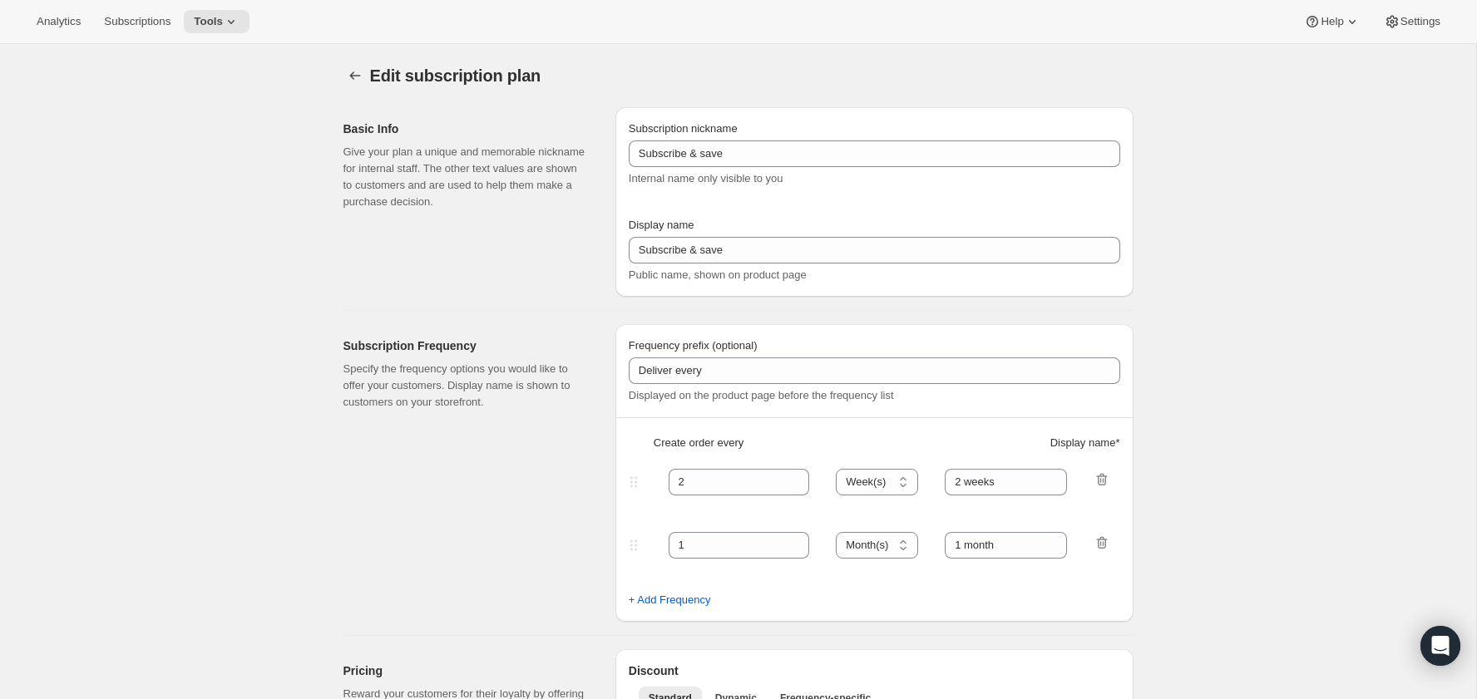
type input "PlayCubes+PlayCards - Annual (FR, USD)"
type input "Payez maintenant - <b>SAUVEZ $179.99</b> (<del>419.99 USD</del>)"
select select "ENABLED"
select select "MONTH"
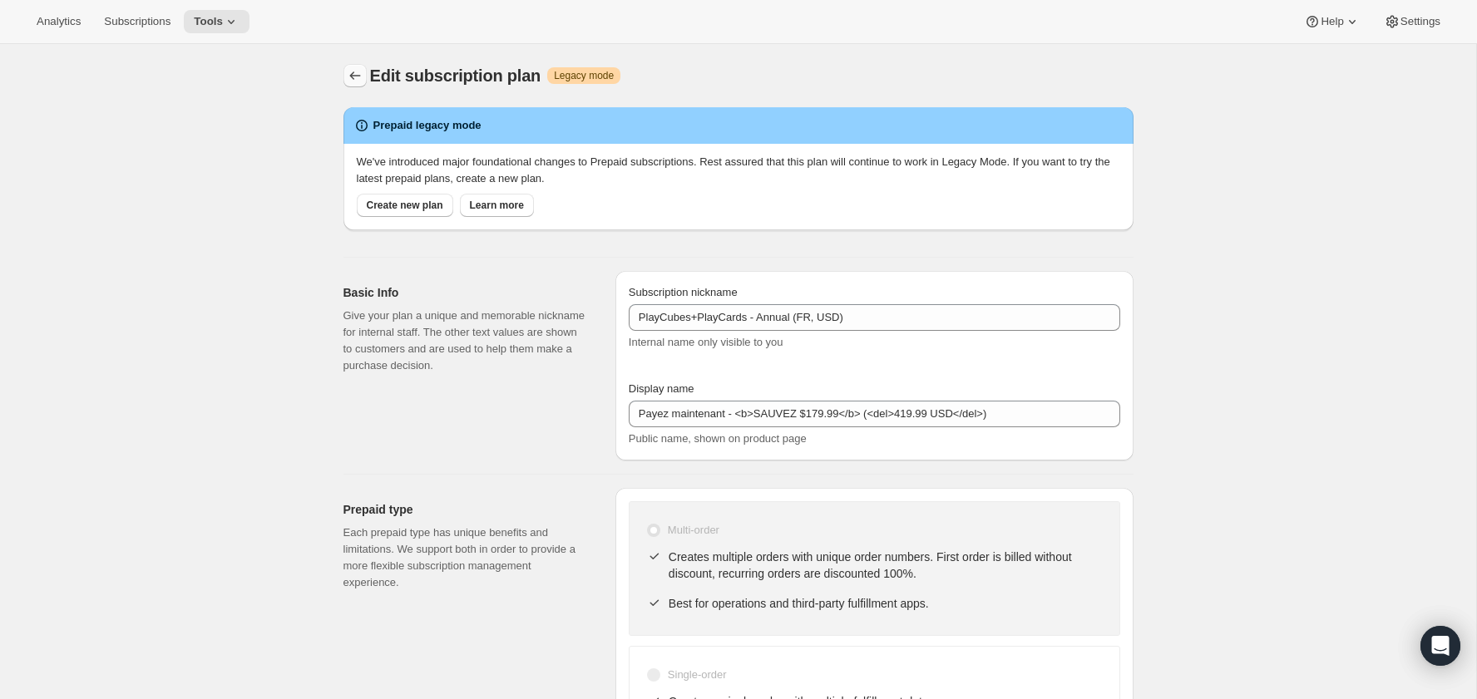
click at [355, 75] on icon "Subscription plans" at bounding box center [355, 75] width 17 height 17
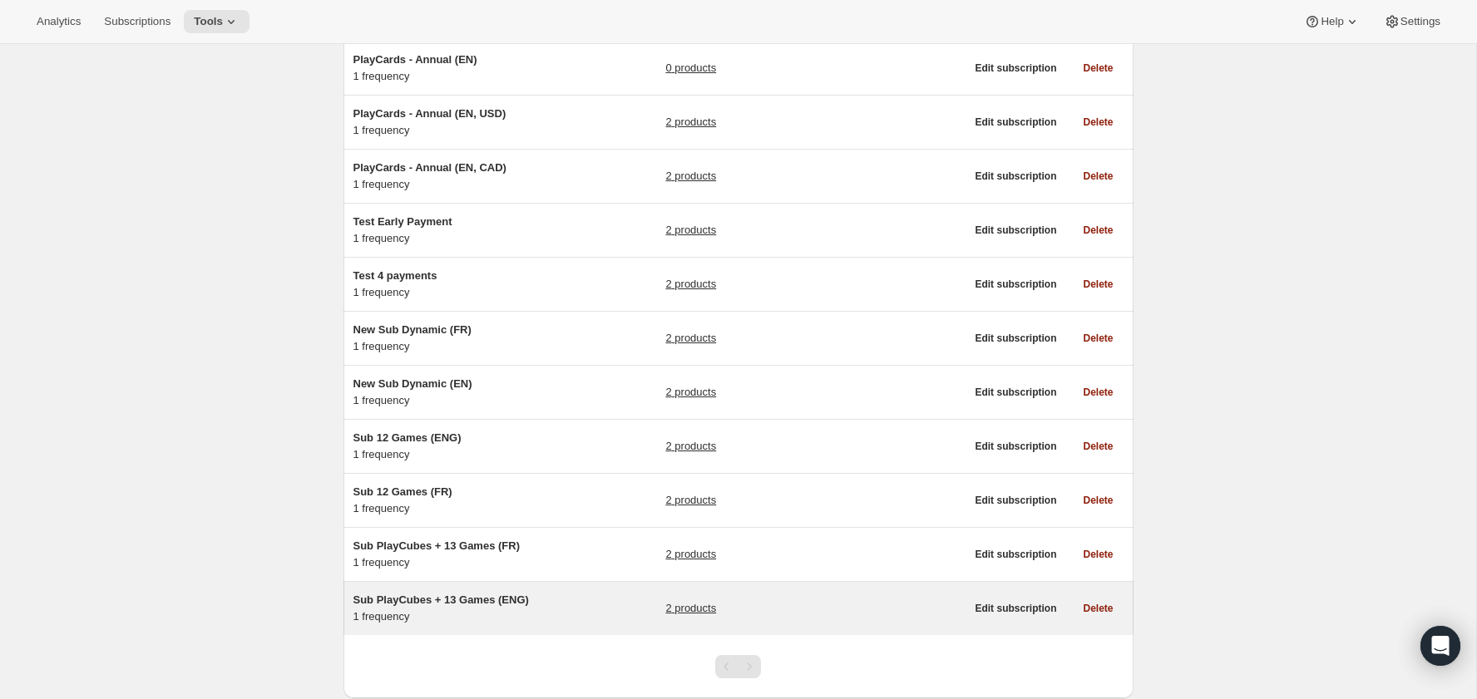
scroll to position [994, 0]
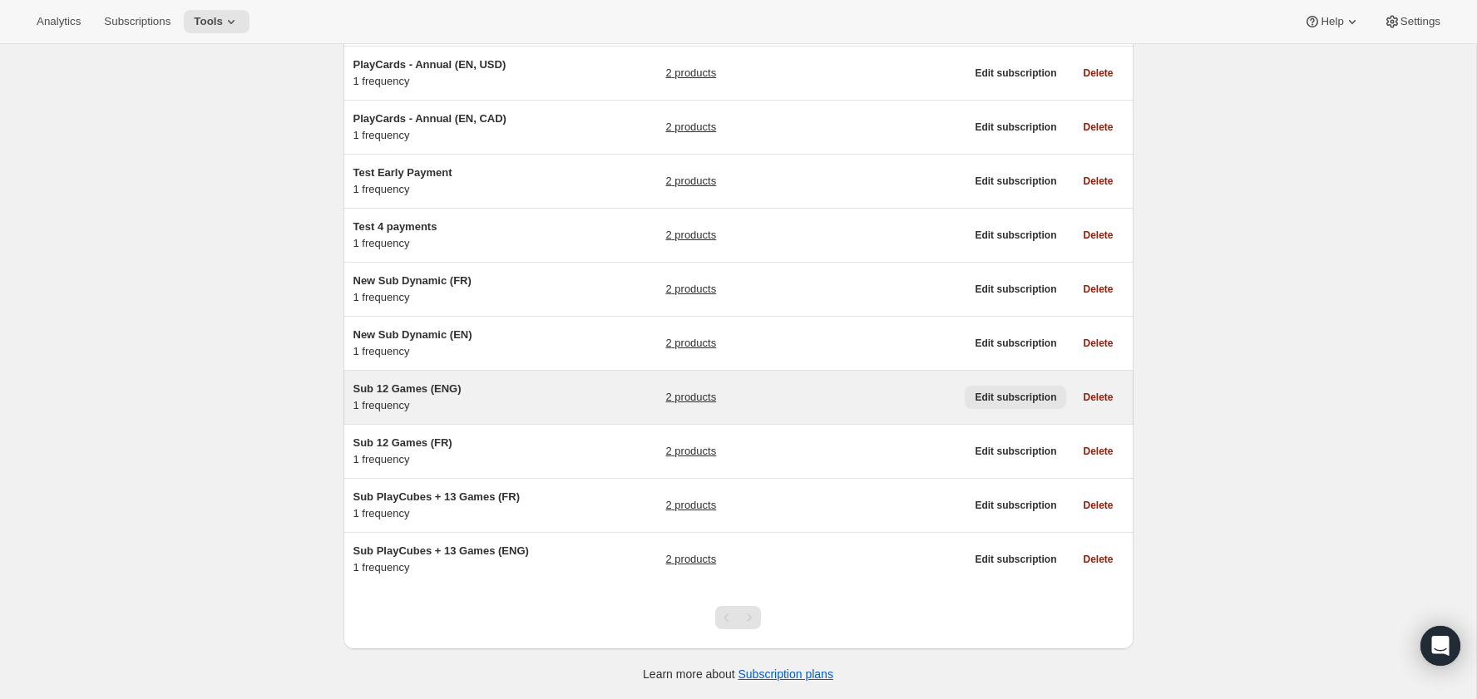
click at [1009, 404] on span "Edit subscription" at bounding box center [1015, 397] width 81 height 13
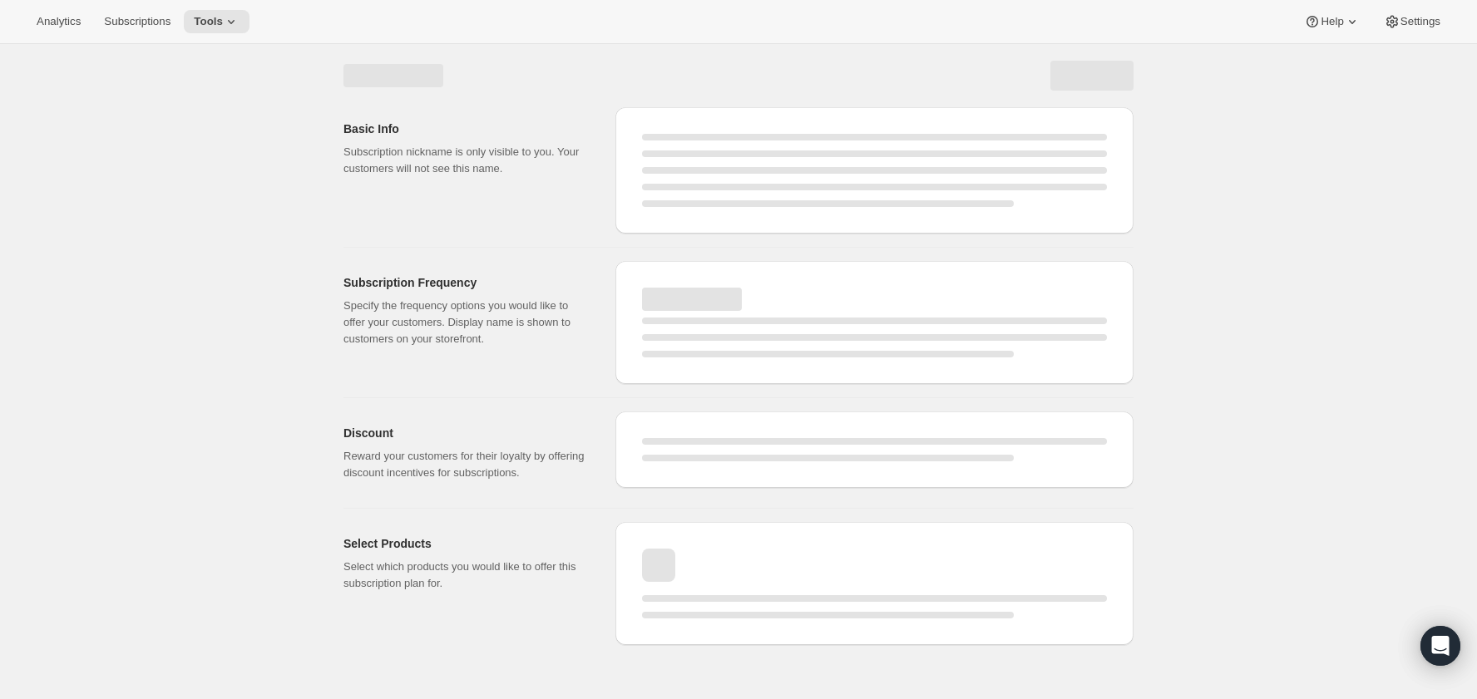
select select "WEEK"
select select "MONTH"
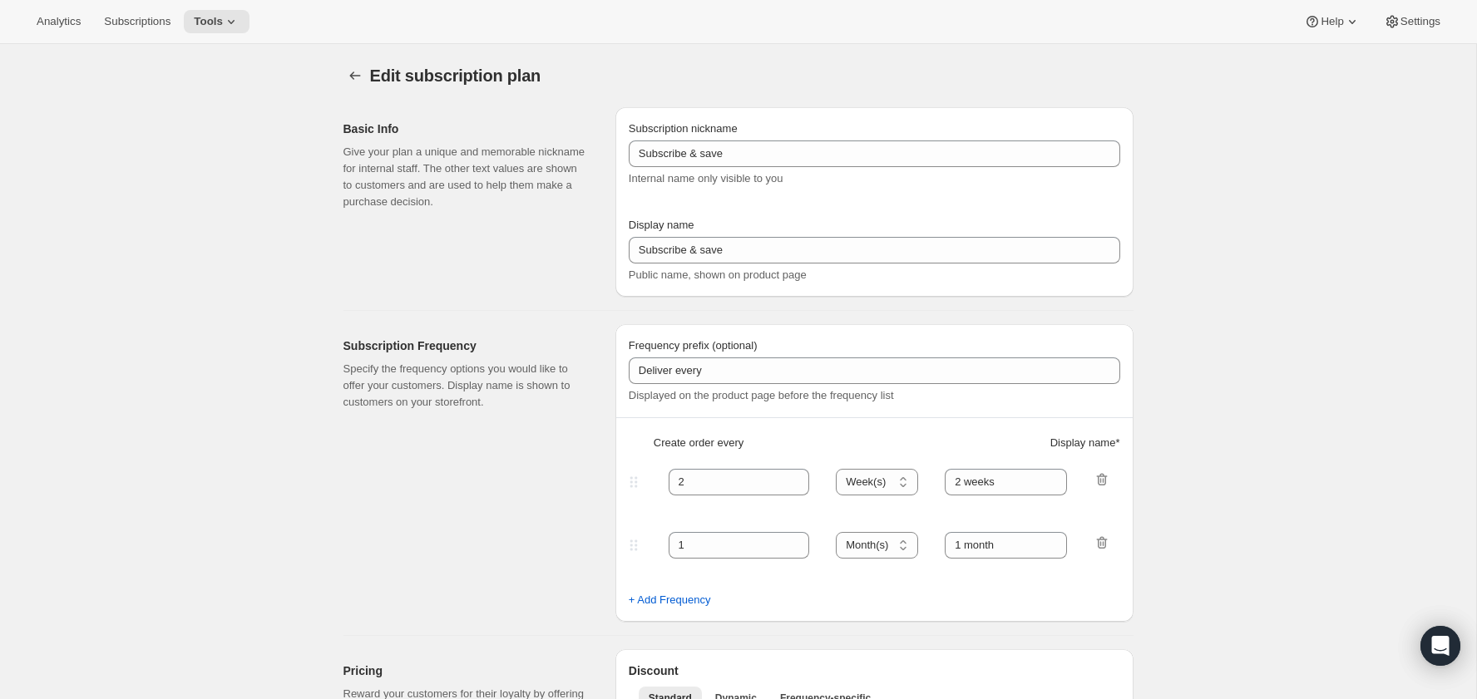
type input "Sub 12 Games (ENG)"
type input "Subscribe & Save"
type input "Renews yearly. Cancel anytime."
select select "ENABLED"
select select "MONTH"
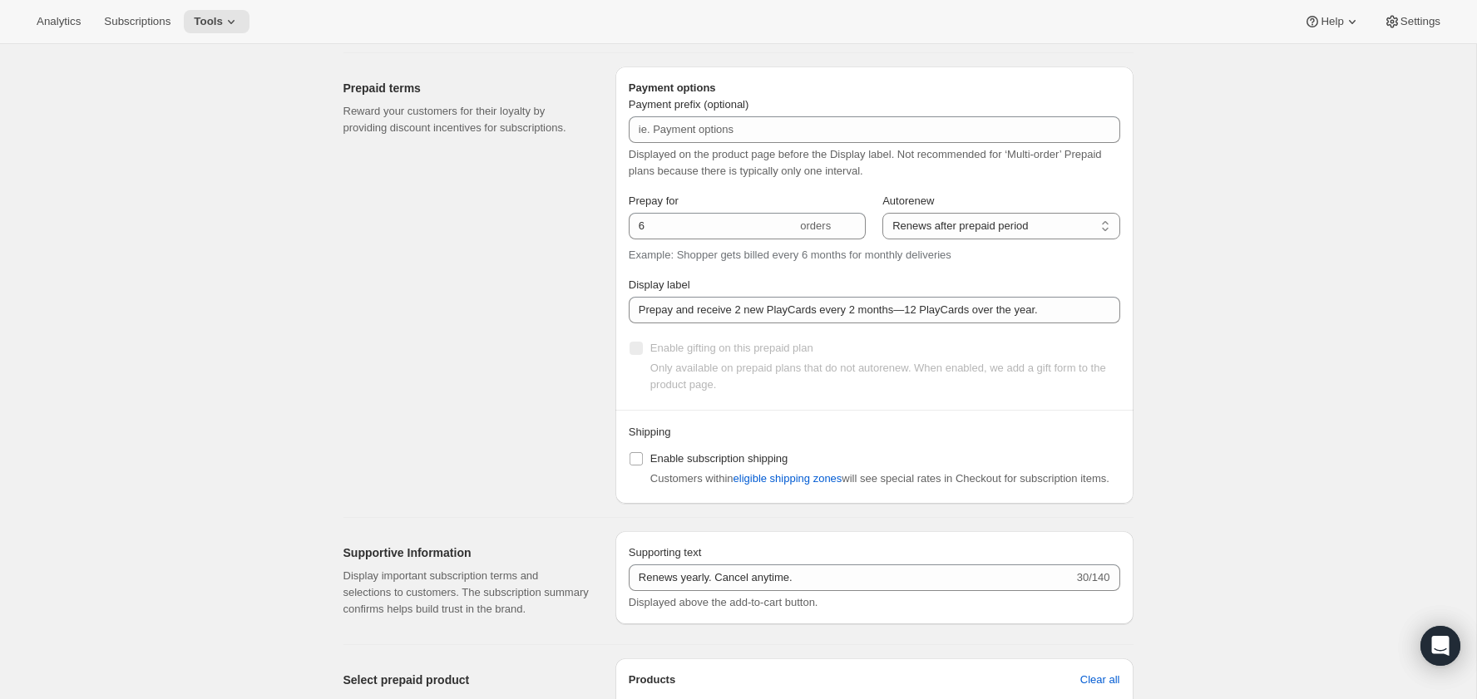
scroll to position [886, 0]
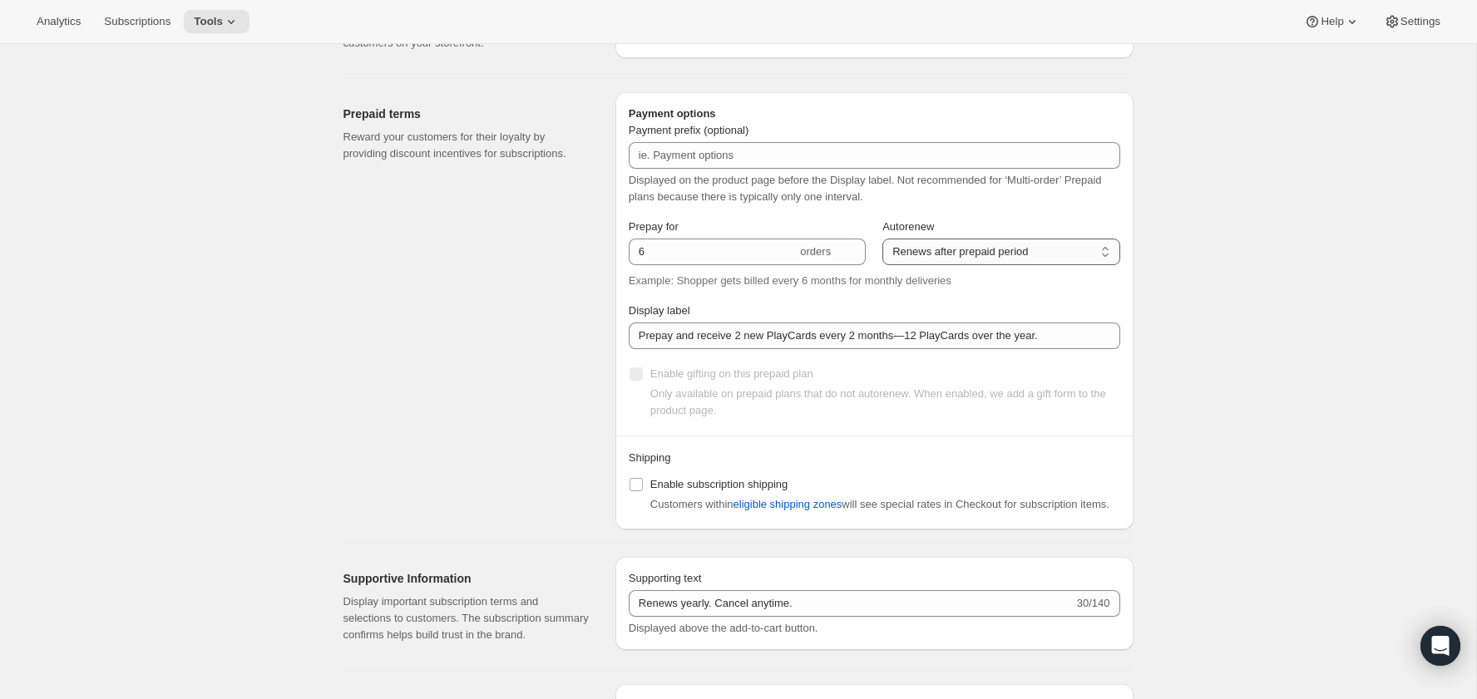
click at [953, 256] on select "Does not autorenew Renews after prepaid period" at bounding box center [1000, 252] width 237 height 27
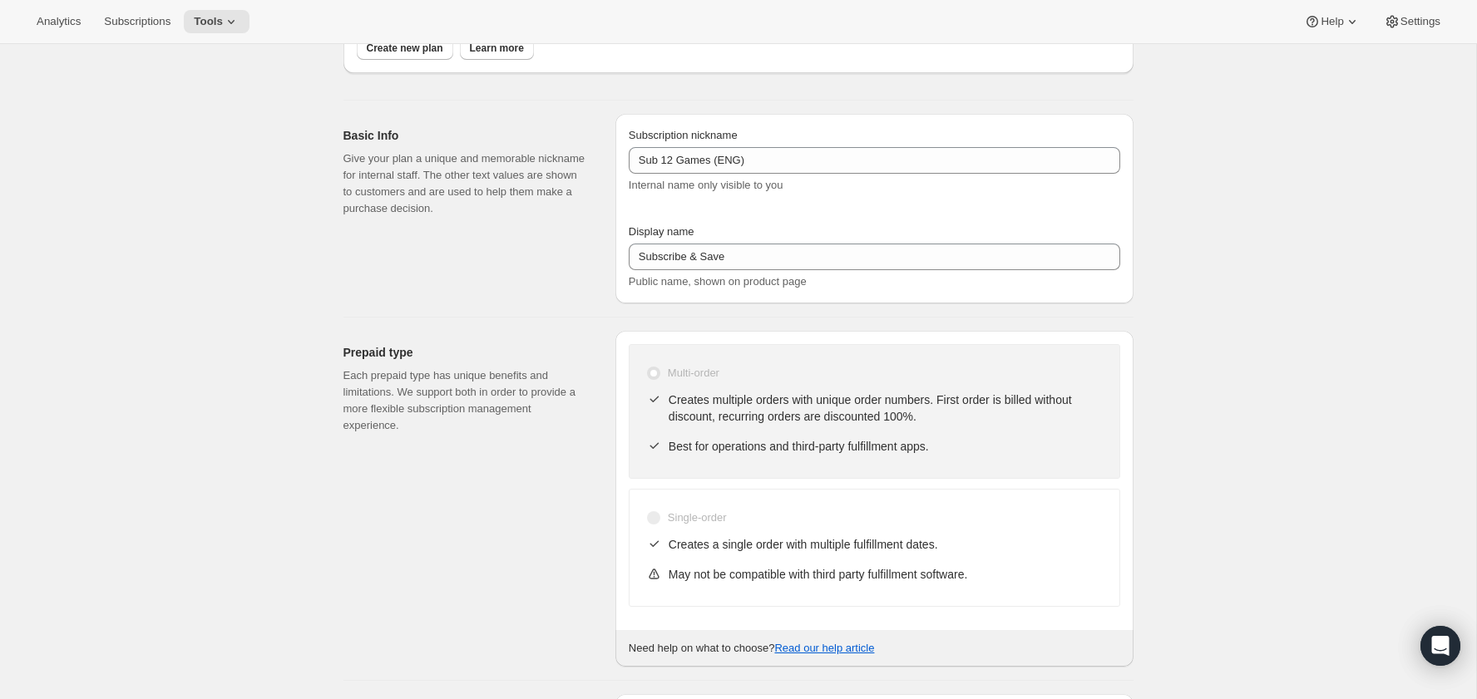
scroll to position [0, 0]
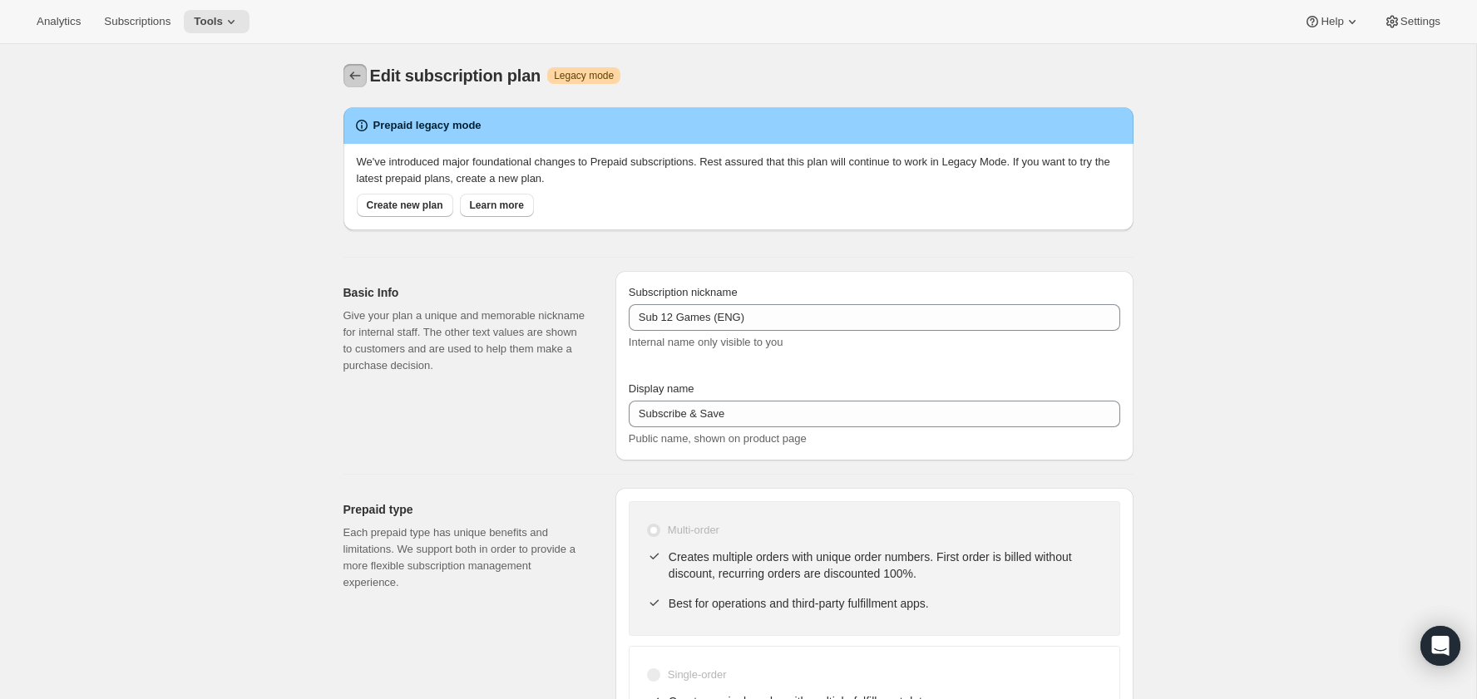
click at [353, 80] on icon "Subscription plans" at bounding box center [355, 75] width 17 height 17
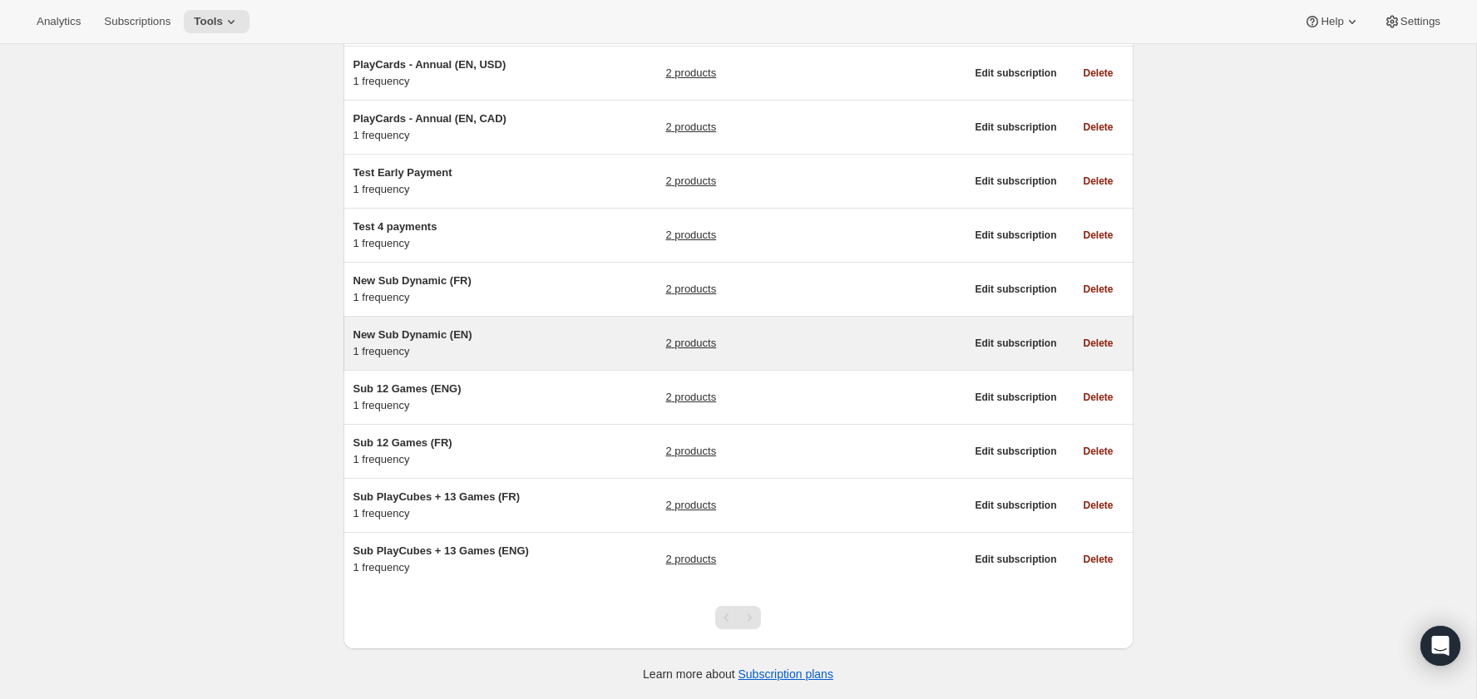
scroll to position [994, 0]
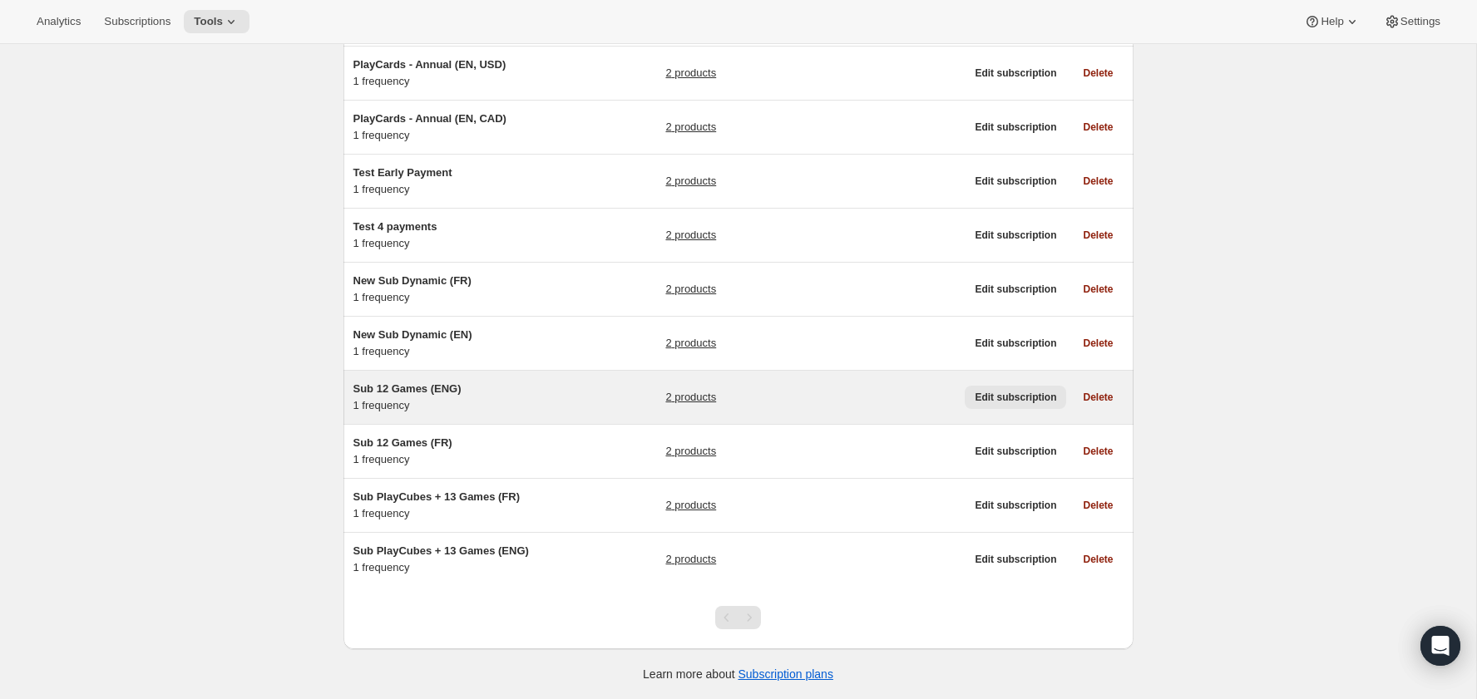
click at [1043, 404] on span "Edit subscription" at bounding box center [1015, 397] width 81 height 13
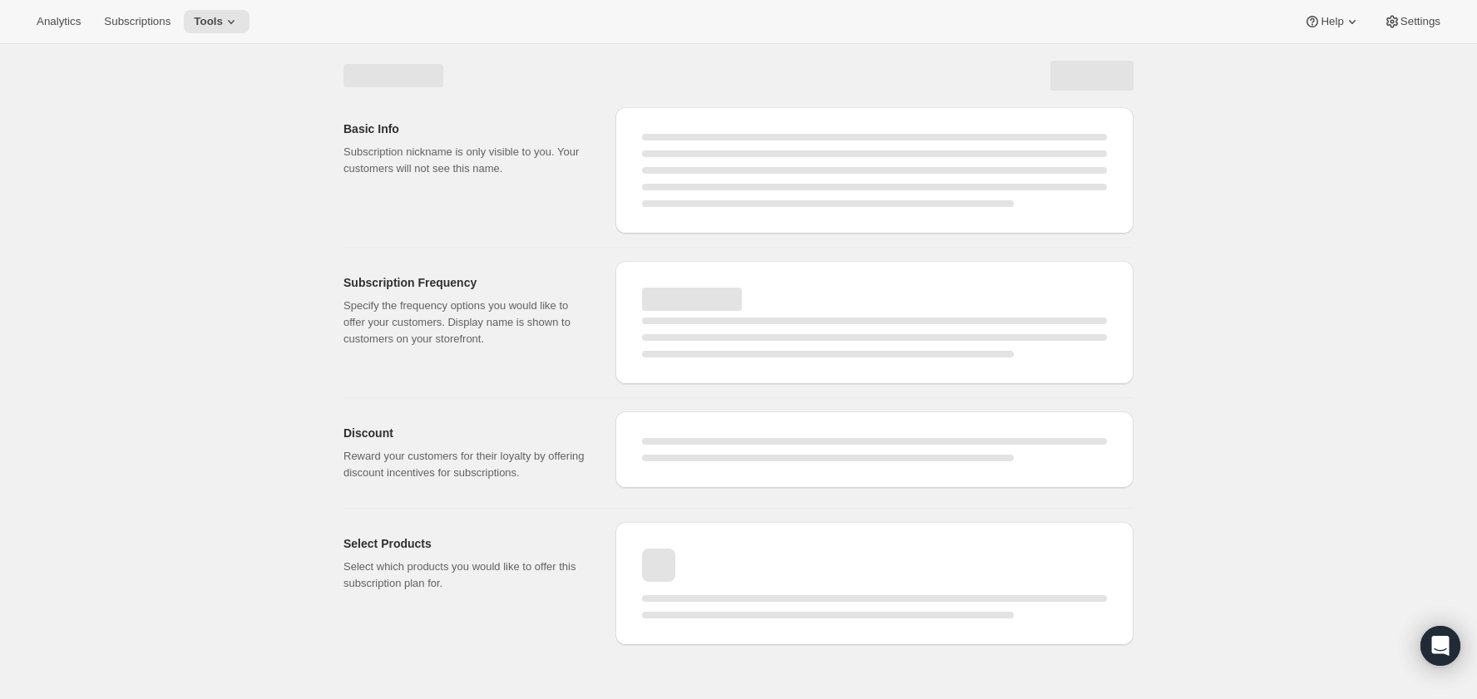
select select "WEEK"
select select "MONTH"
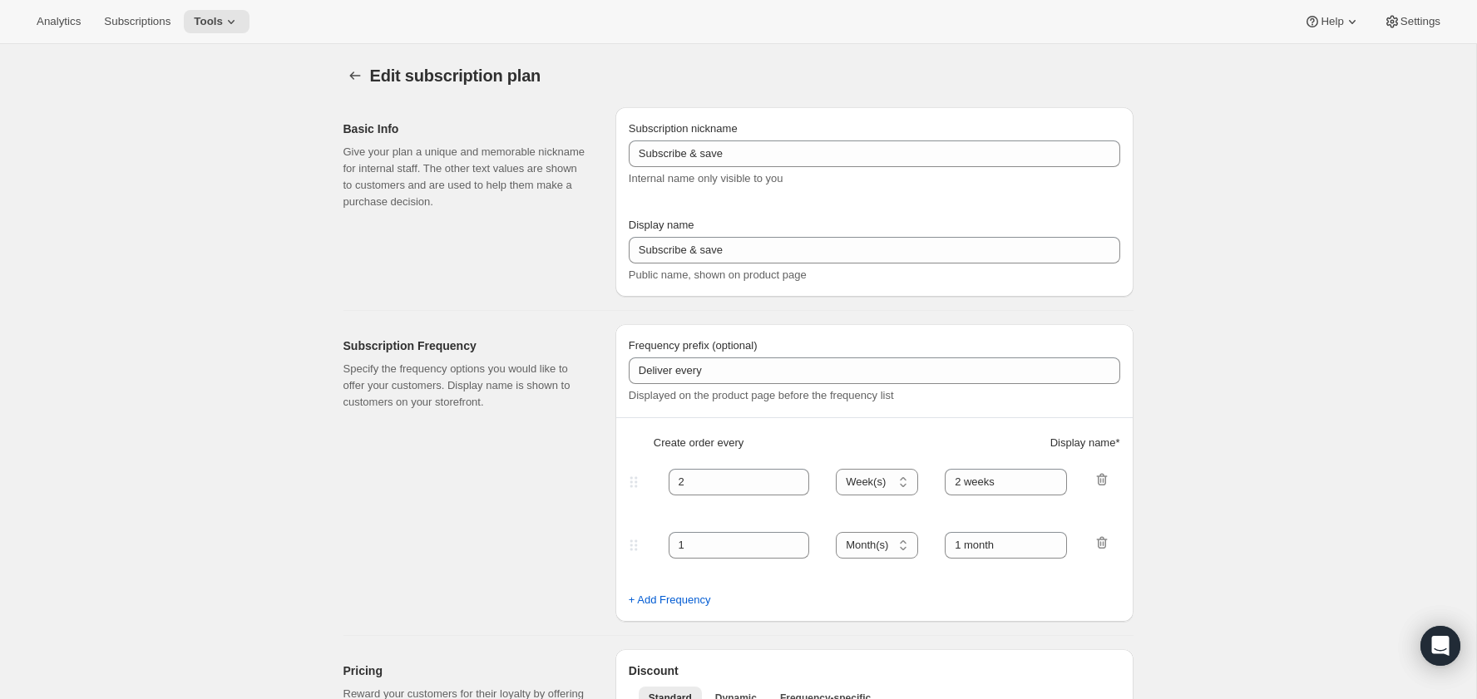
type input "Sub 12 Games (ENG)"
type input "Subscribe & Save"
type input "Renews yearly. Cancel anytime."
select select "ENABLED"
select select "MONTH"
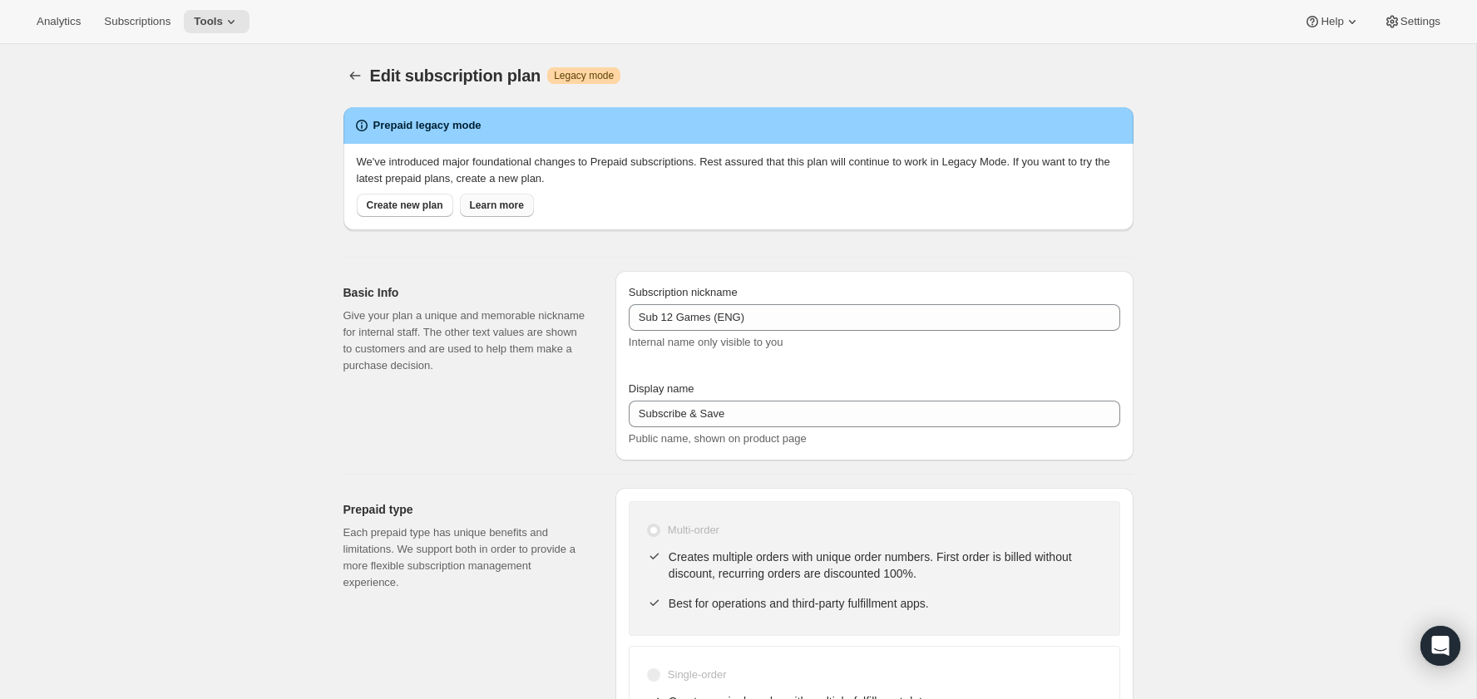
click at [500, 199] on span "Learn more" at bounding box center [497, 205] width 54 height 13
click at [353, 85] on button "Subscription plans" at bounding box center [354, 75] width 23 height 23
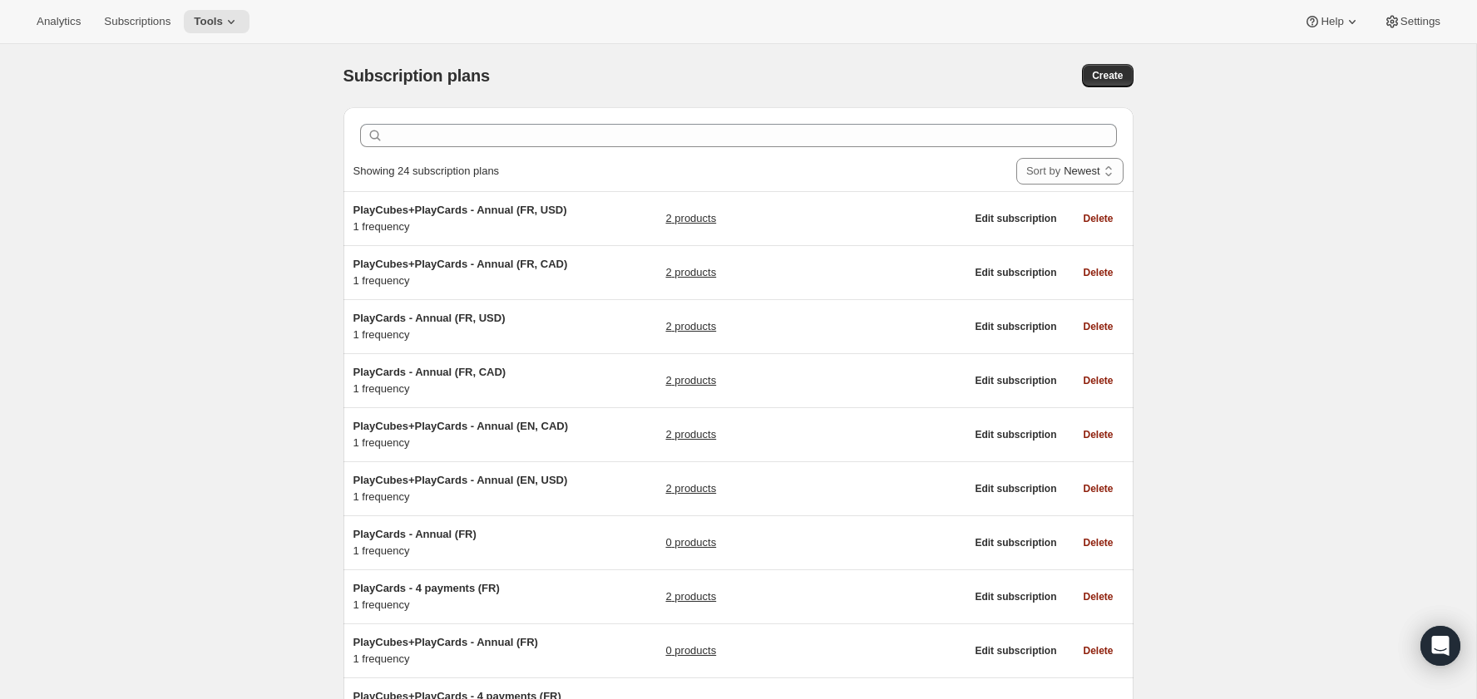
scroll to position [994, 0]
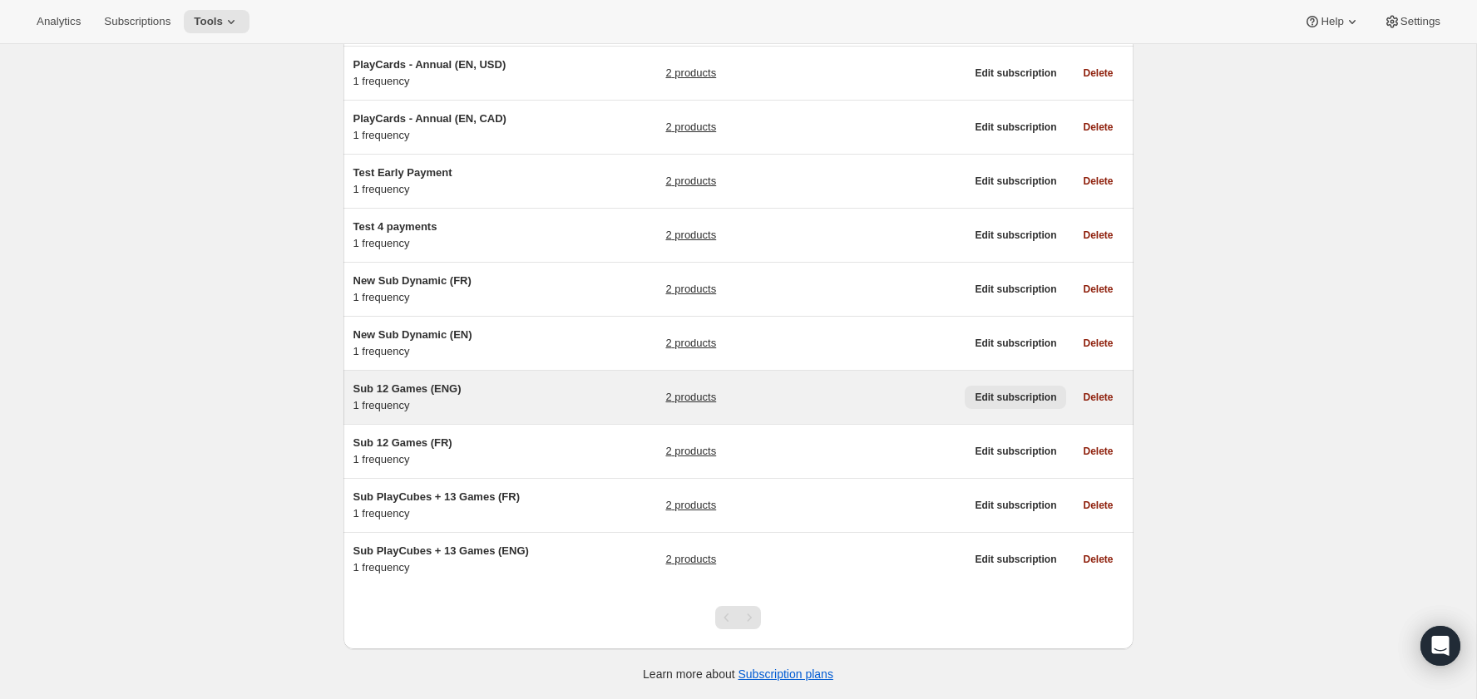
click at [986, 387] on button "Edit subscription" at bounding box center [1015, 397] width 101 height 23
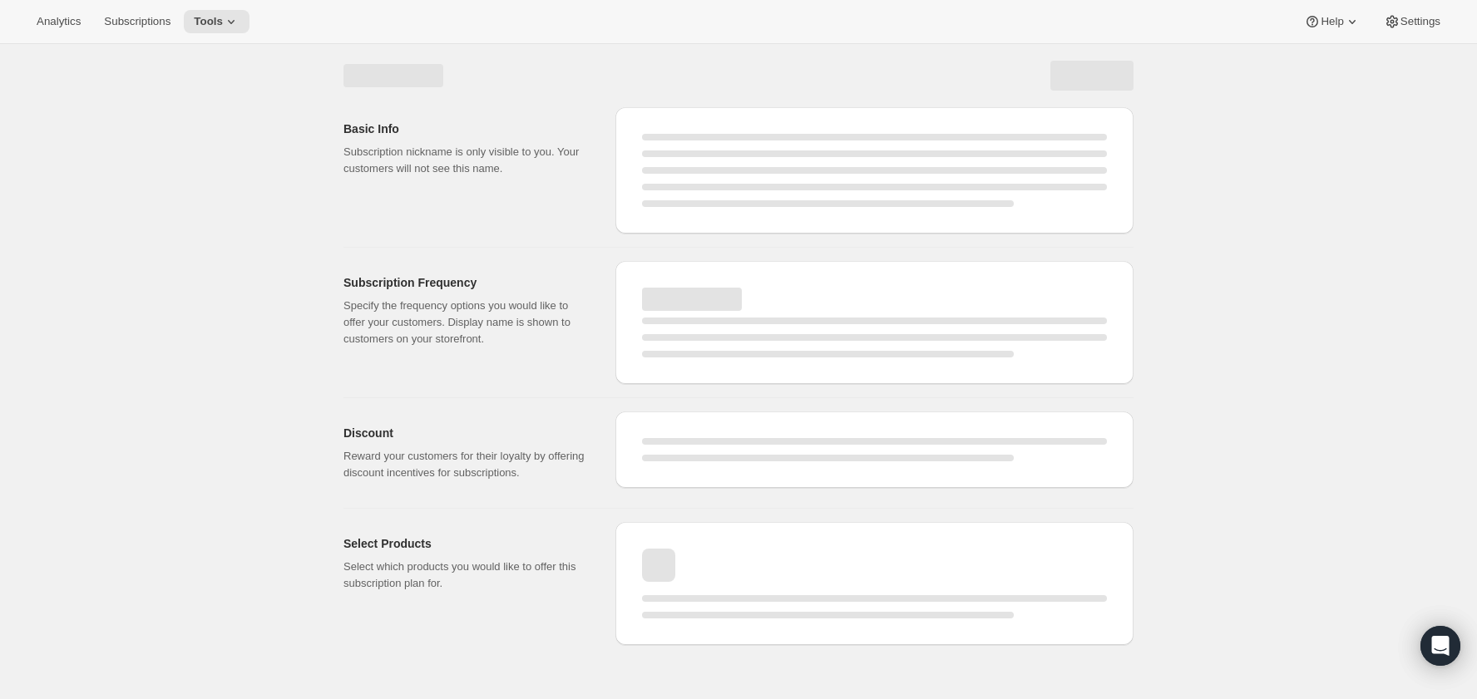
select select "WEEK"
select select "MONTH"
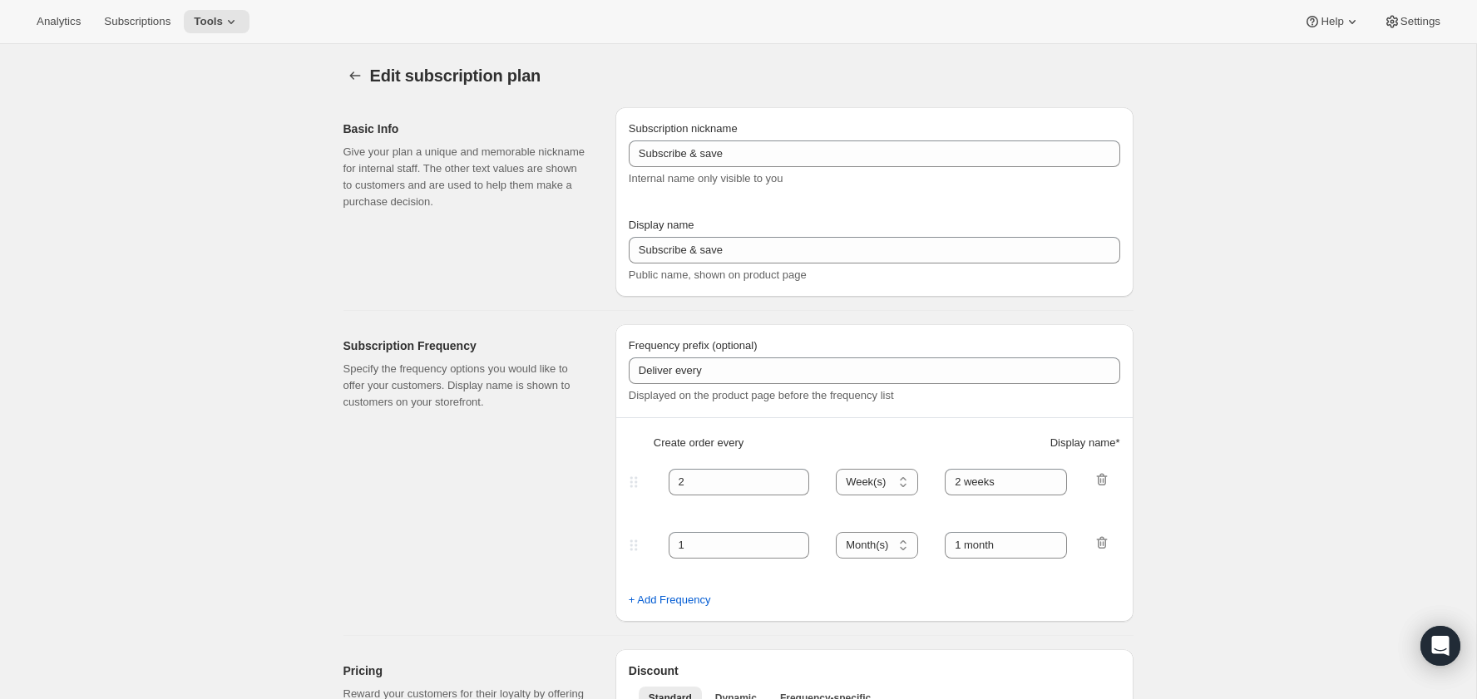
type input "Sub 12 Games (ENG)"
type input "Subscribe & Save"
type input "Renews yearly. Cancel anytime."
select select "ENABLED"
select select "MONTH"
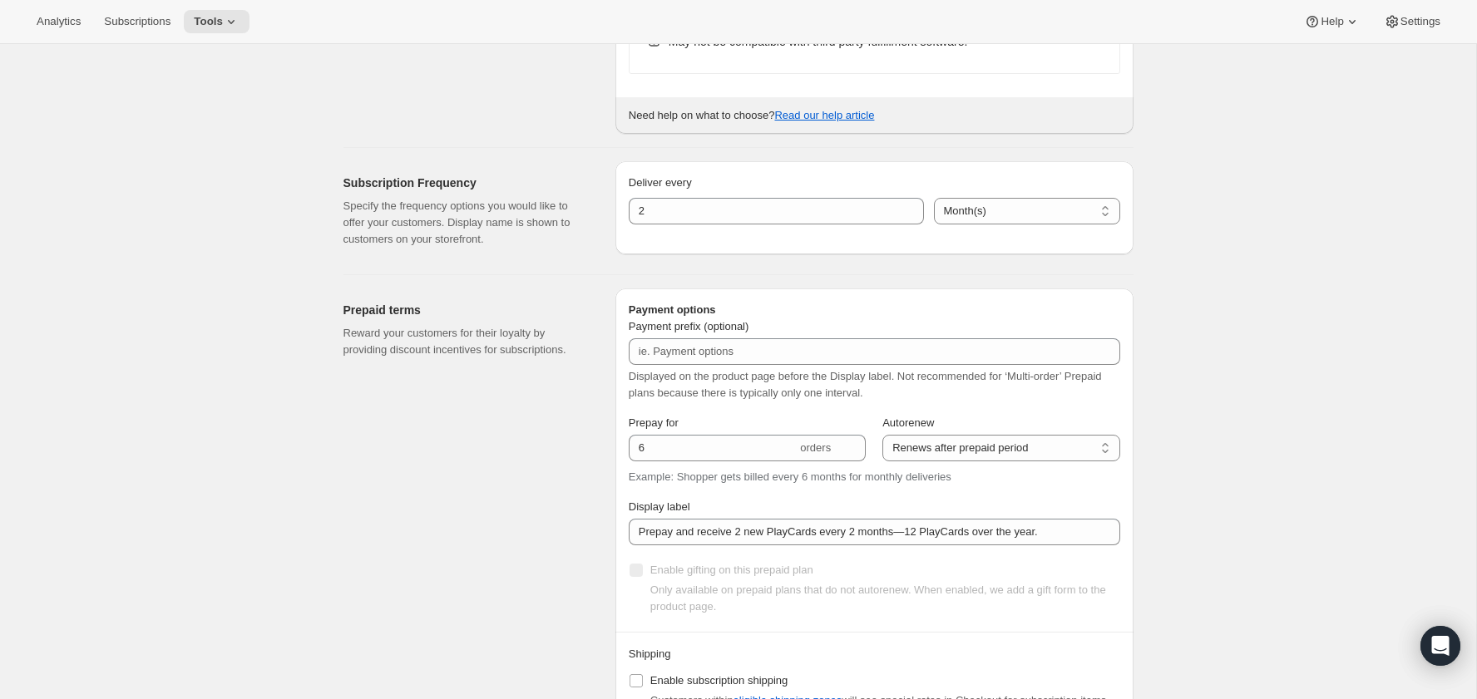
scroll to position [1364, 0]
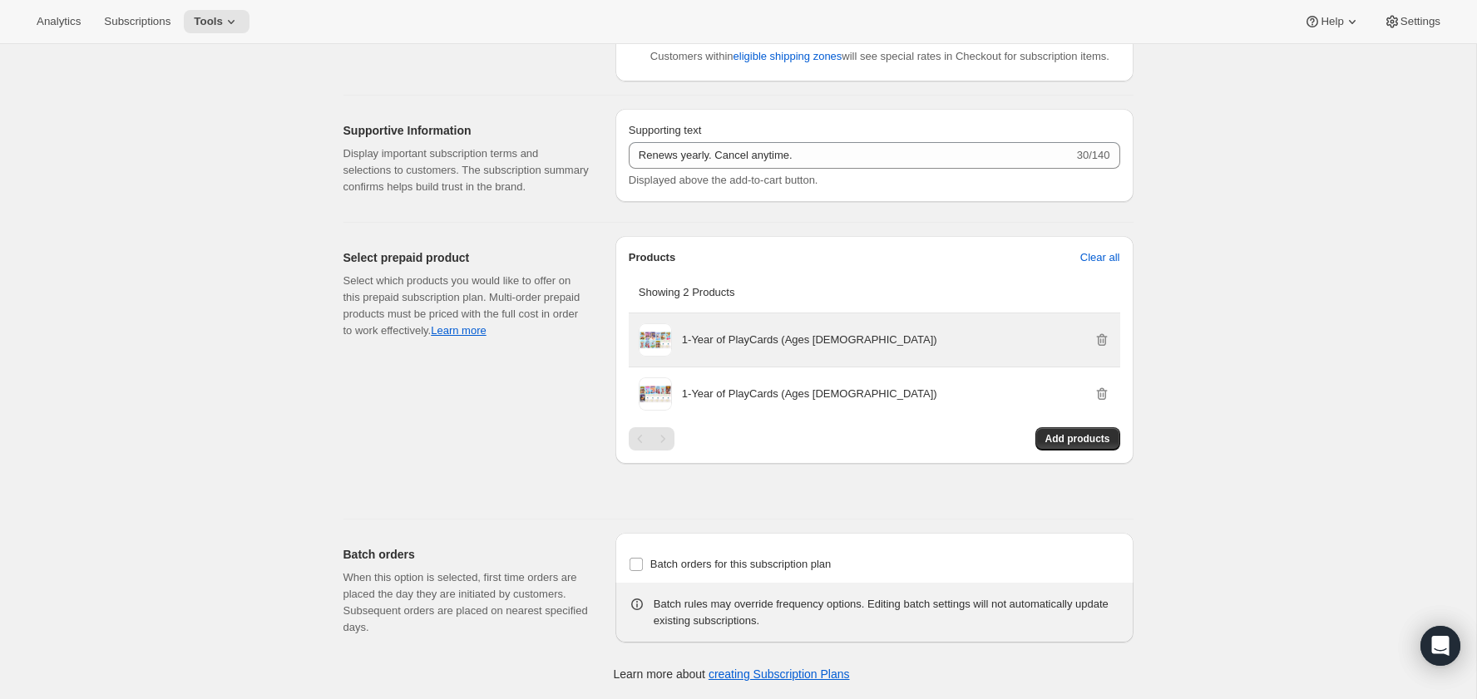
click at [734, 341] on p "1-Year of PlayCards (Ages [DEMOGRAPHIC_DATA])" at bounding box center [809, 340] width 255 height 17
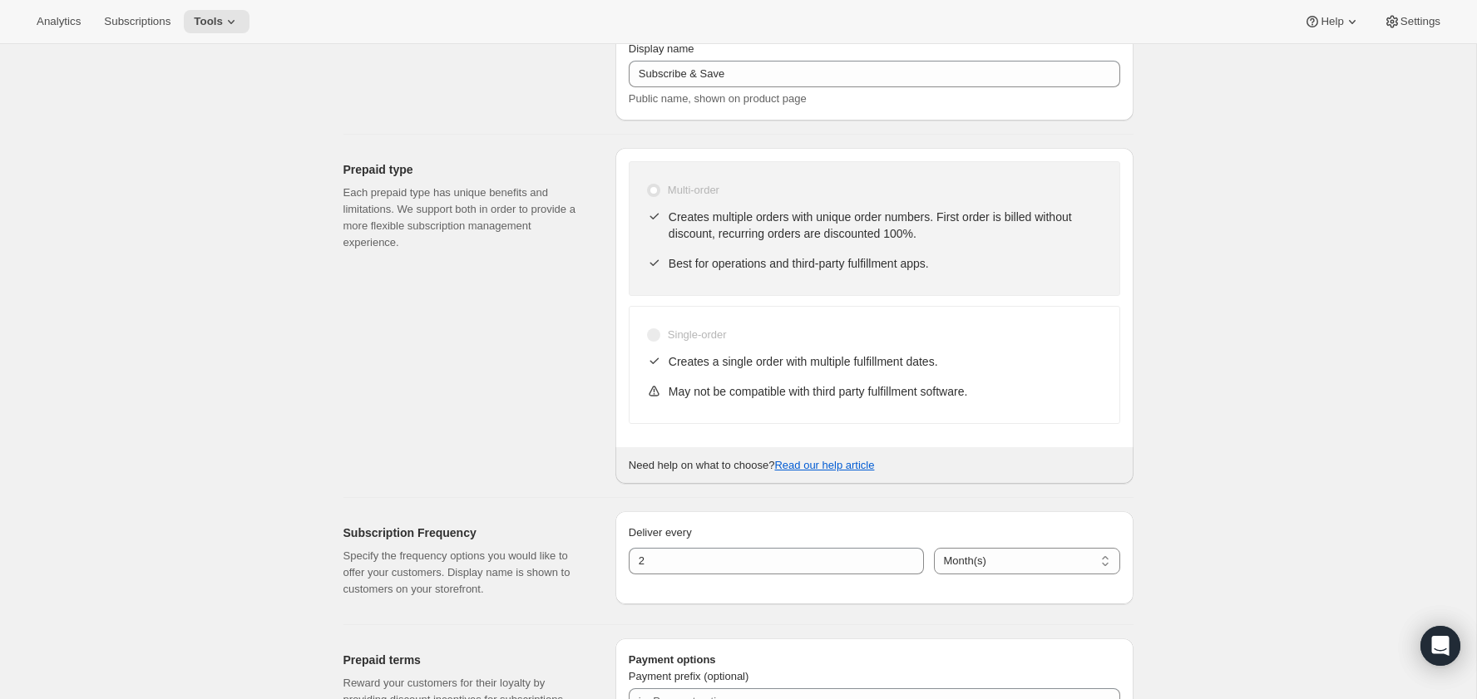
scroll to position [0, 0]
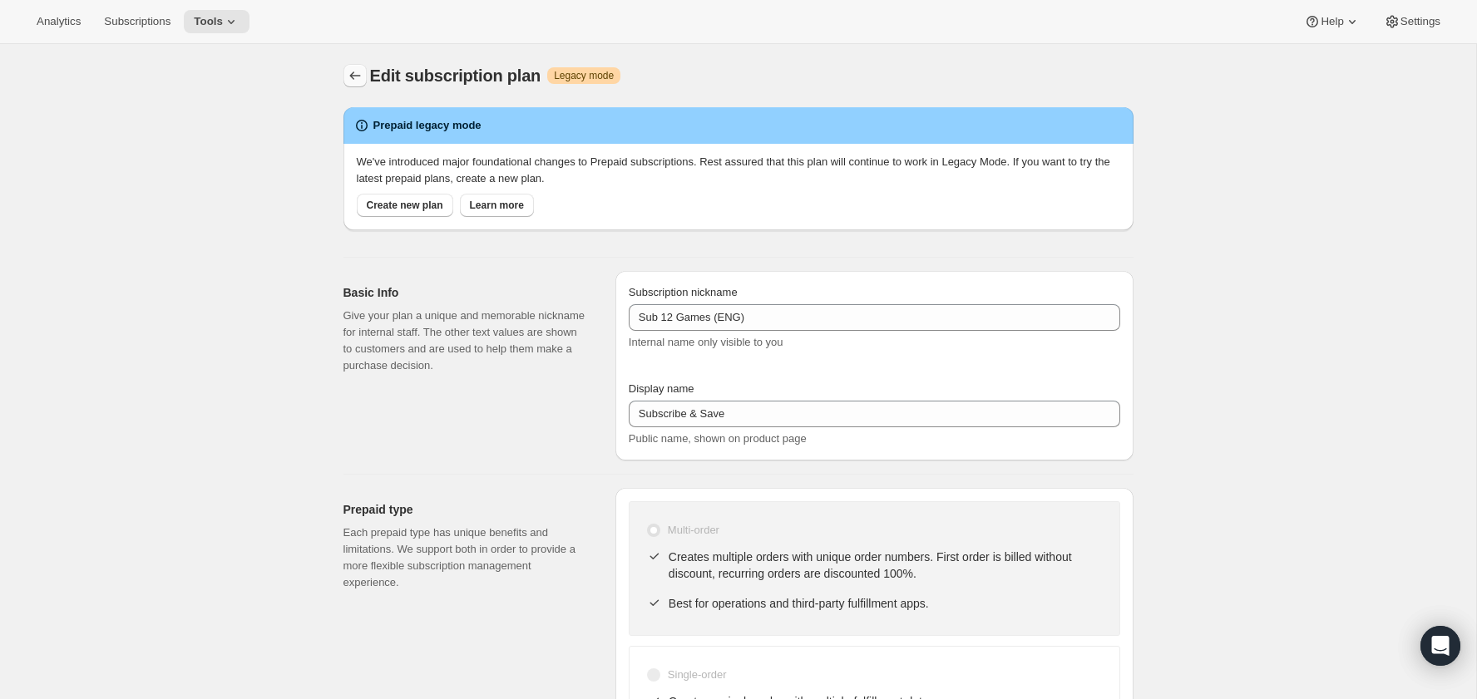
click at [347, 79] on icon "Subscription plans" at bounding box center [355, 75] width 17 height 17
